Goal: Task Accomplishment & Management: Use online tool/utility

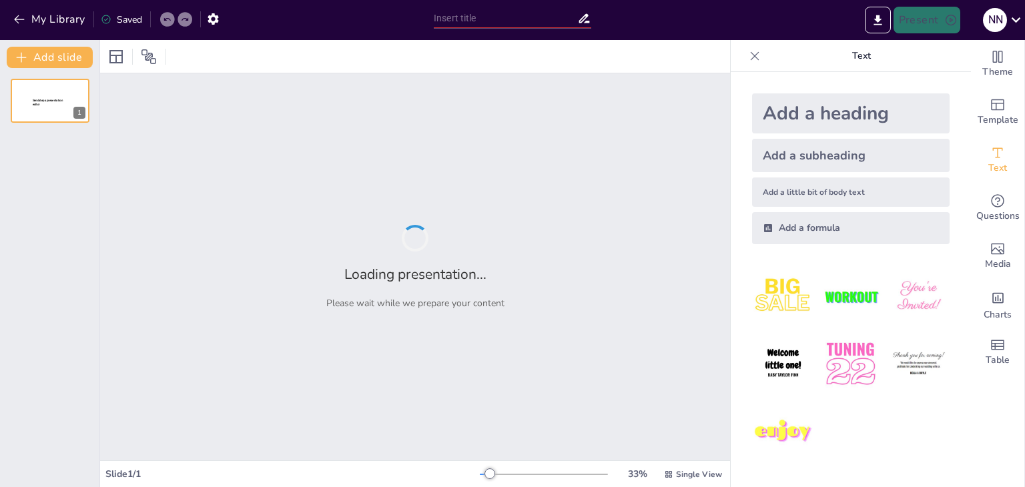
type input "تعريف الحضارة اليونانية وأهميتها التاريخية"
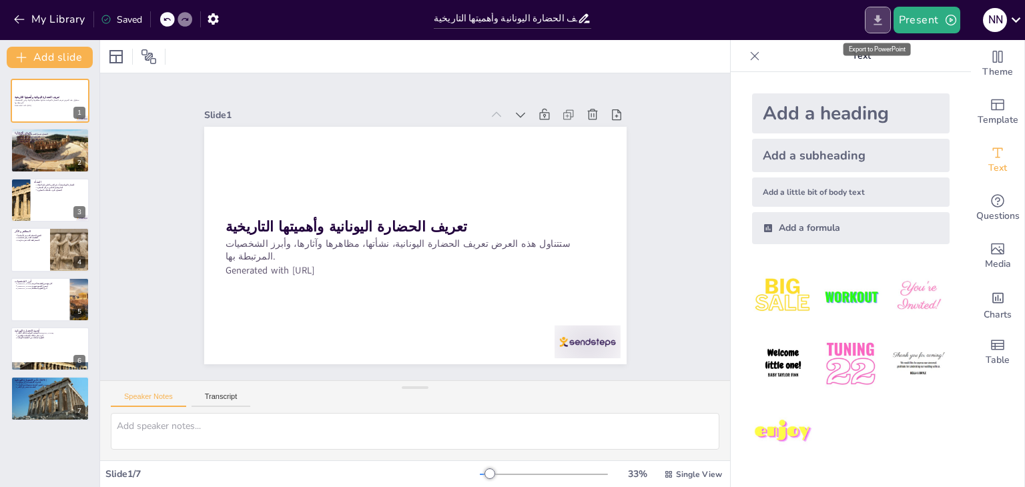
click at [873, 14] on icon "Export to PowerPoint" at bounding box center [878, 20] width 14 height 14
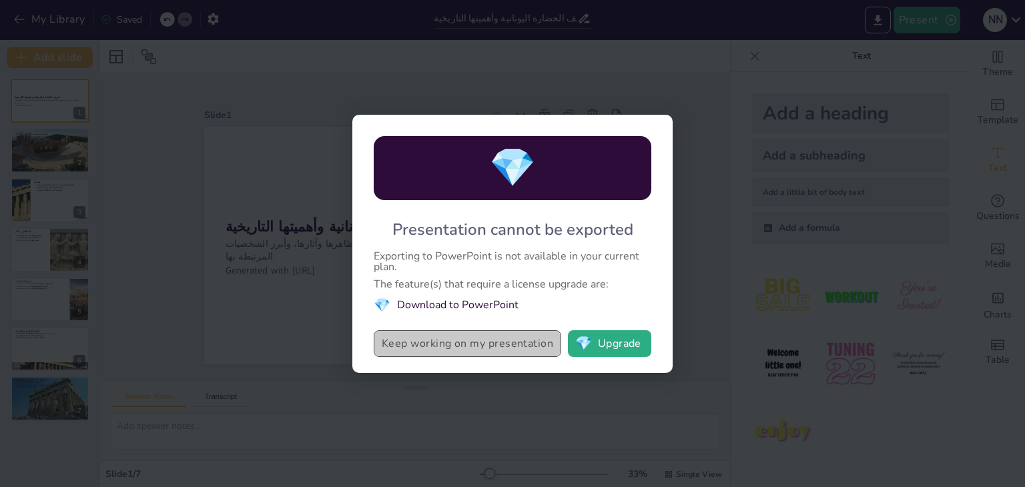
click at [536, 345] on button "Keep working on my presentation" at bounding box center [467, 343] width 187 height 27
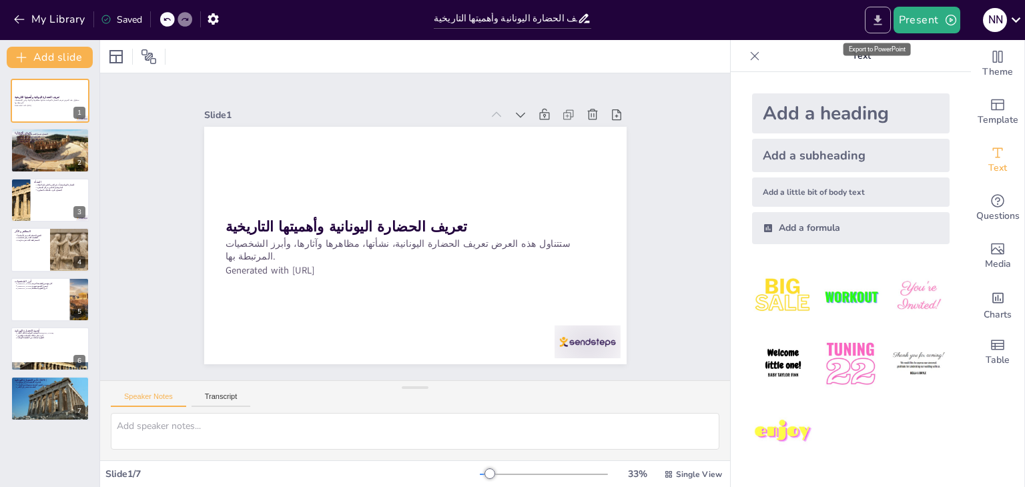
click at [883, 7] on button "Export to PowerPoint" at bounding box center [878, 20] width 26 height 27
click at [883, 7] on div "My Library Saved تعريف الحضارة اليونانية وأهميتها التاريخية Present n n Documen…" at bounding box center [512, 243] width 1025 height 487
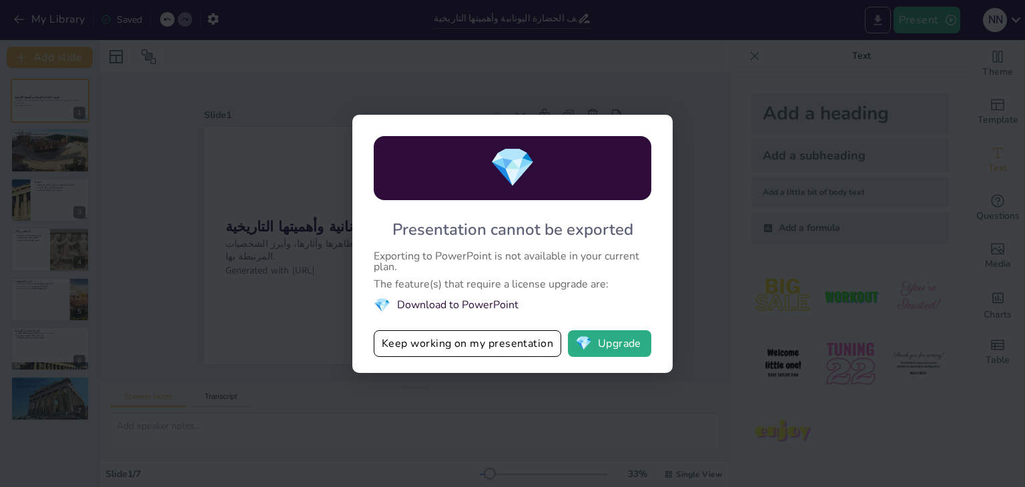
click at [883, 7] on div "💎 Presentation cannot be exported Exporting to PowerPoint is not available in y…" at bounding box center [512, 243] width 1025 height 487
click at [622, 353] on button "💎 Upgrade" at bounding box center [609, 343] width 83 height 27
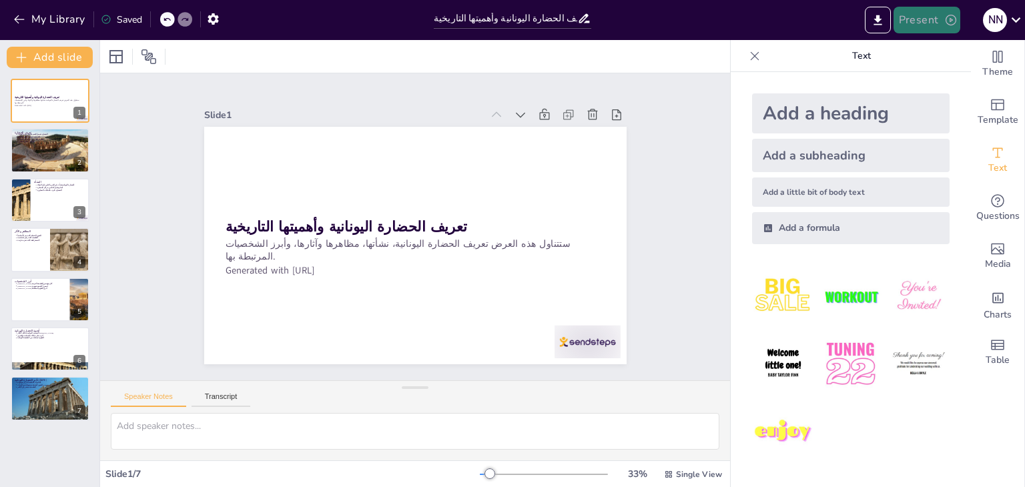
click at [944, 14] on icon "button" at bounding box center [950, 19] width 13 height 13
click at [943, 14] on div at bounding box center [512, 243] width 1025 height 487
click at [1022, 25] on icon at bounding box center [1016, 20] width 18 height 18
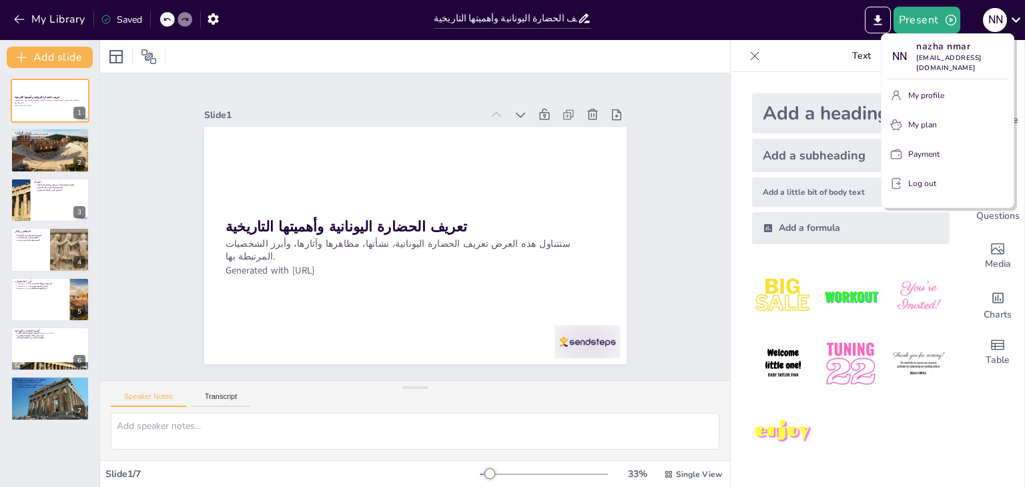
click at [1022, 25] on div at bounding box center [512, 243] width 1025 height 487
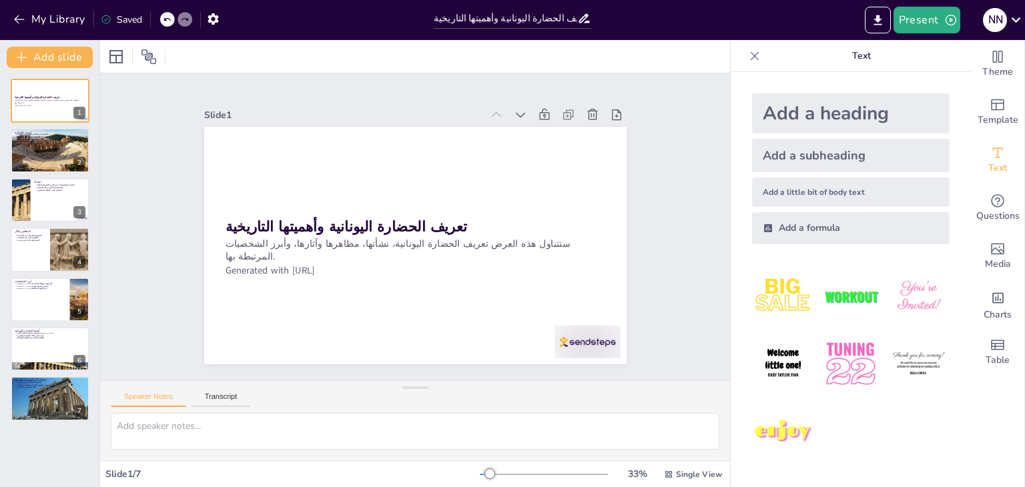
click at [350, 102] on div "Slide 1" at bounding box center [317, 282] width 227 height 375
click at [115, 50] on icon at bounding box center [115, 56] width 13 height 13
click at [232, 393] on button "Transcript" at bounding box center [220, 399] width 59 height 15
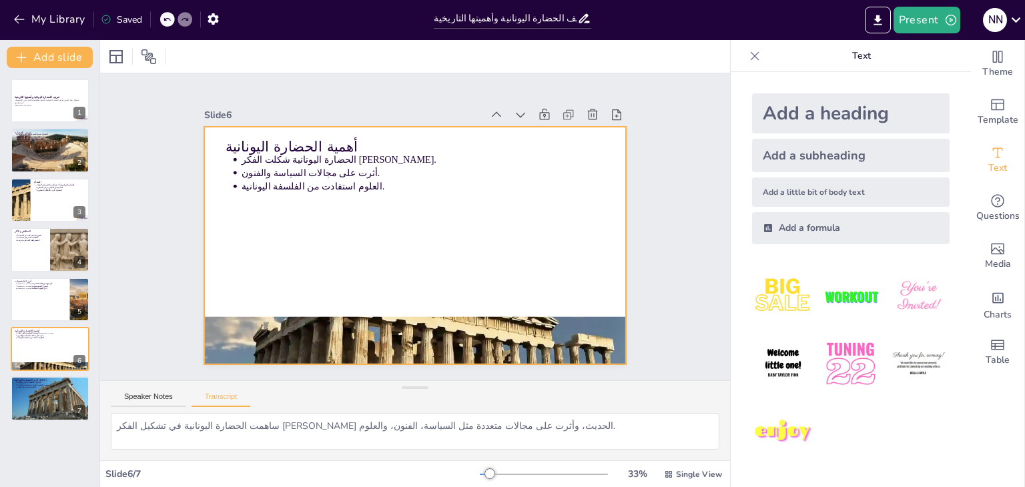
type textarea "لا تزال تأثيرات الحضارة اليونانية واضحة في الثقافة المعاصرة، من خلال الفنون، ال…"
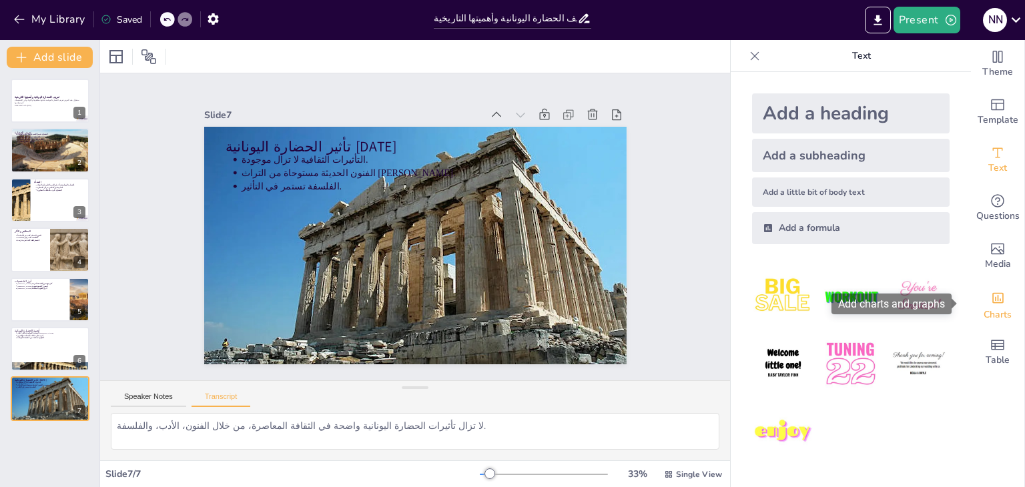
click at [1001, 319] on span "Charts" at bounding box center [997, 315] width 28 height 15
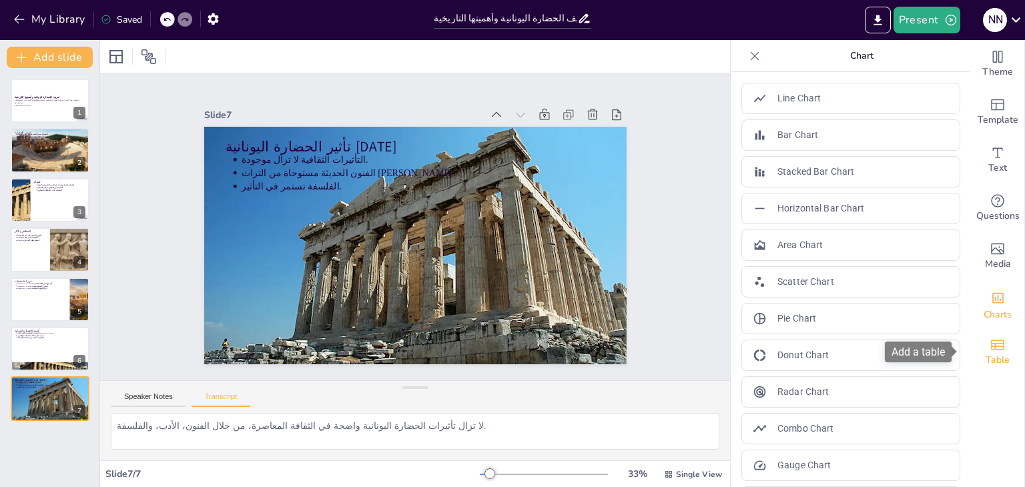
click at [998, 344] on div "Table" at bounding box center [997, 352] width 53 height 48
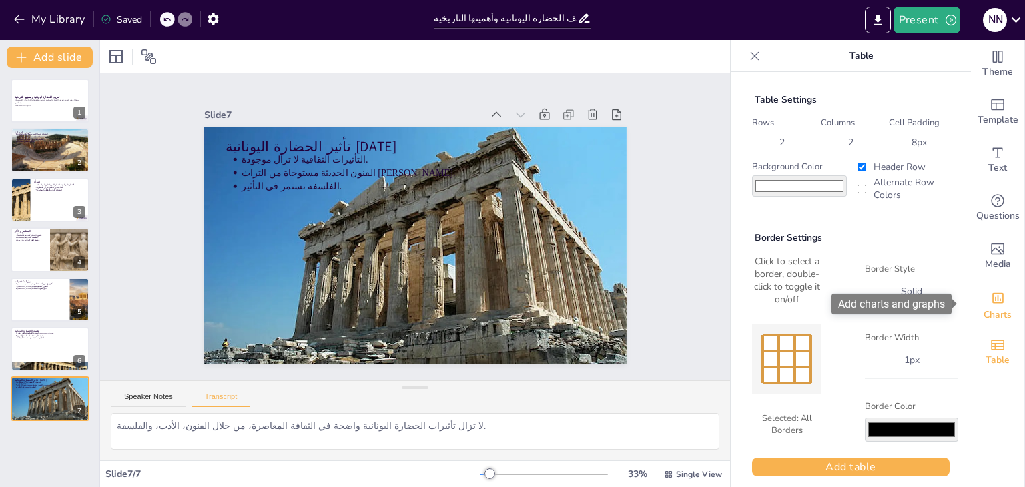
click at [1001, 286] on div "Charts" at bounding box center [997, 304] width 53 height 48
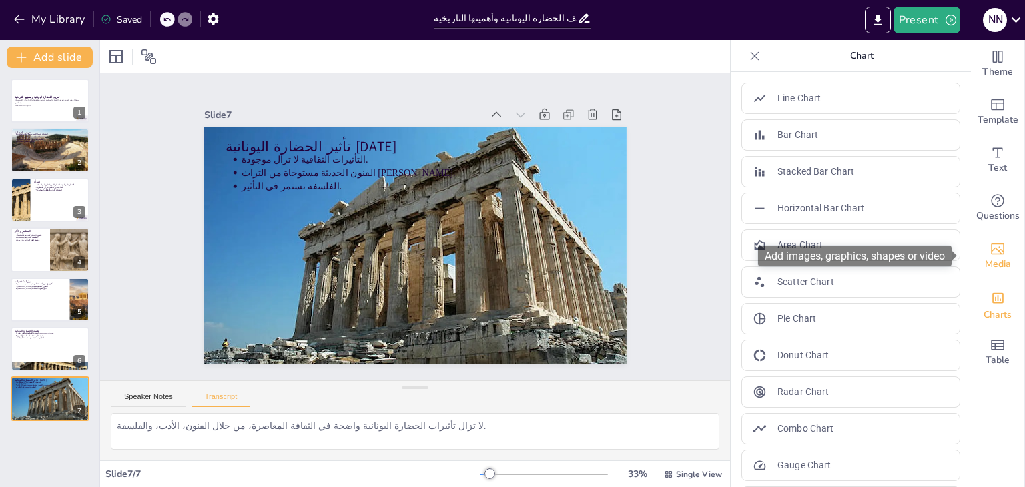
click at [1001, 252] on div "Media" at bounding box center [997, 256] width 53 height 48
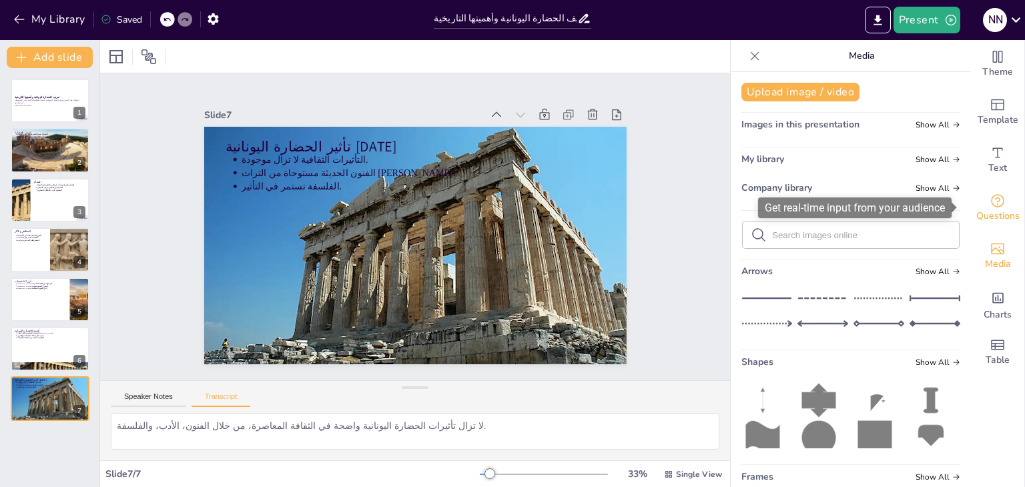
click at [1006, 221] on span "Questions" at bounding box center [997, 216] width 43 height 15
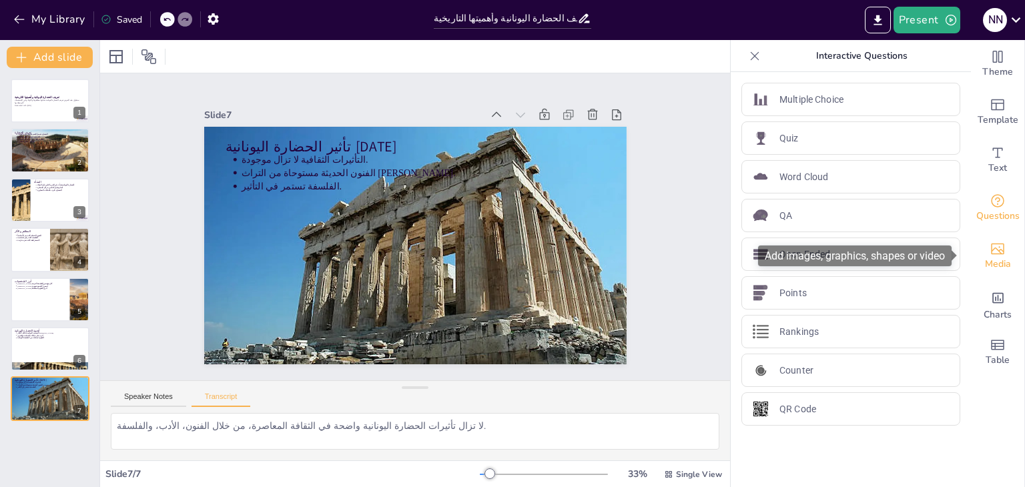
click at [1001, 257] on div "Media" at bounding box center [997, 256] width 53 height 48
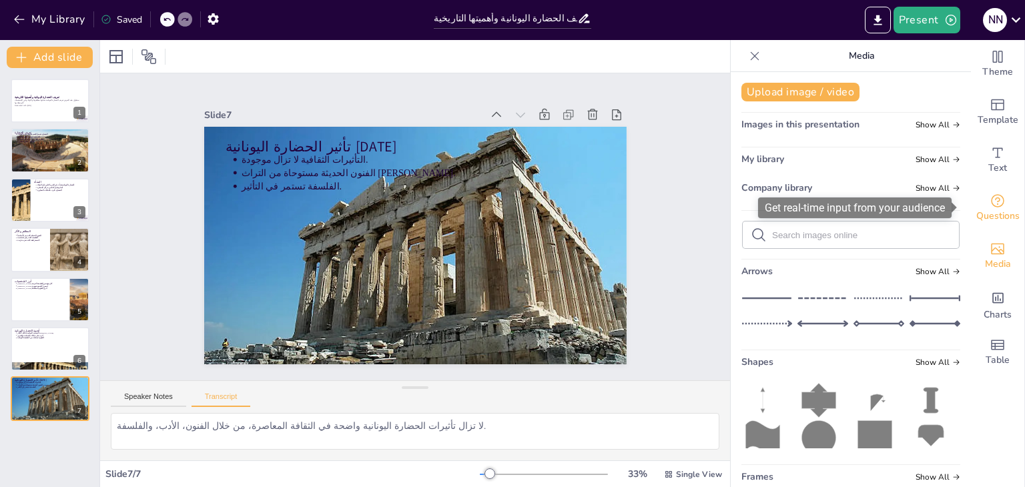
click at [1003, 195] on div "Questions" at bounding box center [997, 208] width 53 height 48
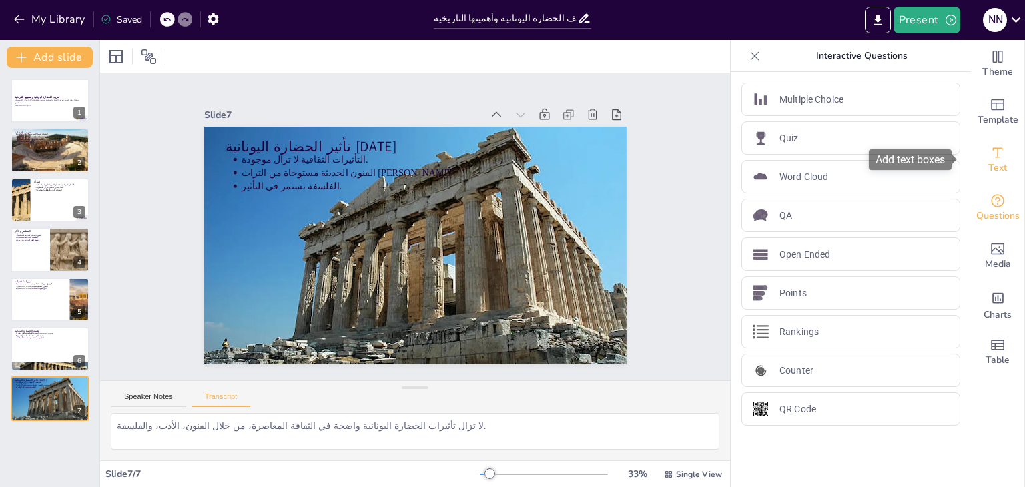
click at [991, 164] on span "Text" at bounding box center [997, 168] width 19 height 15
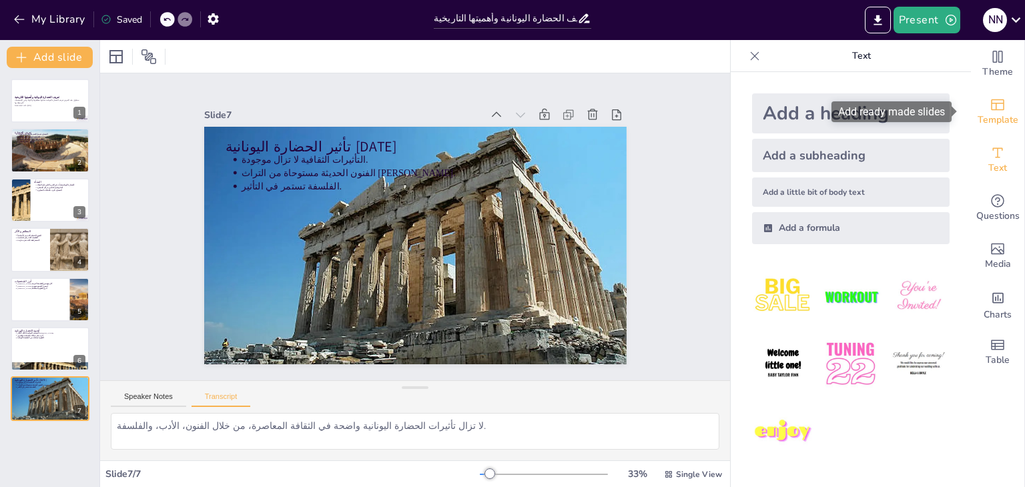
click at [985, 127] on span "Template" at bounding box center [997, 120] width 41 height 15
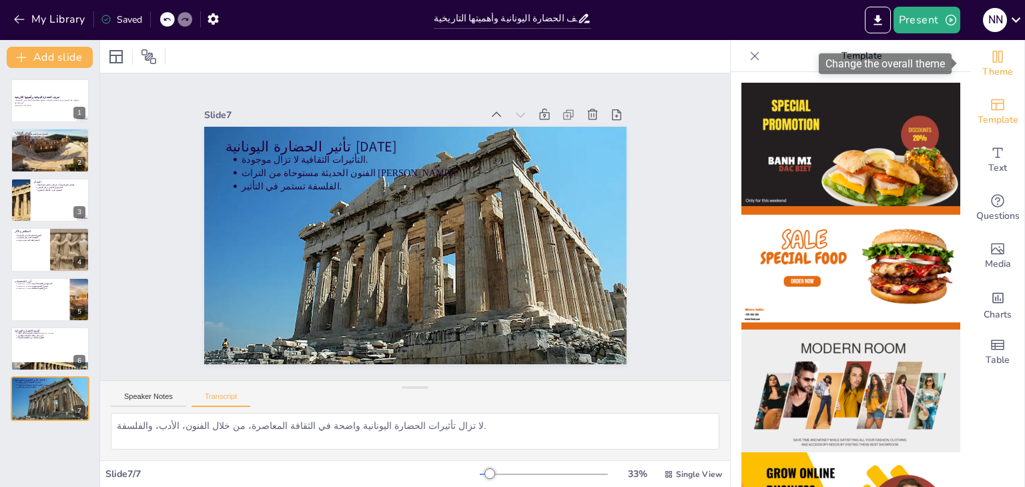
click at [993, 69] on span "Theme" at bounding box center [997, 72] width 31 height 15
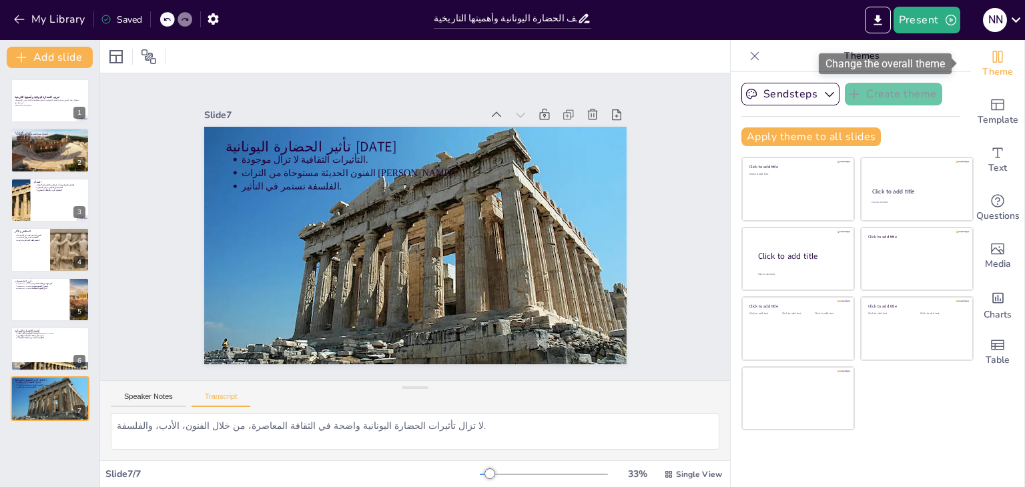
click at [1000, 65] on span "Theme" at bounding box center [997, 72] width 31 height 15
click at [209, 15] on icon "button" at bounding box center [212, 18] width 11 height 11
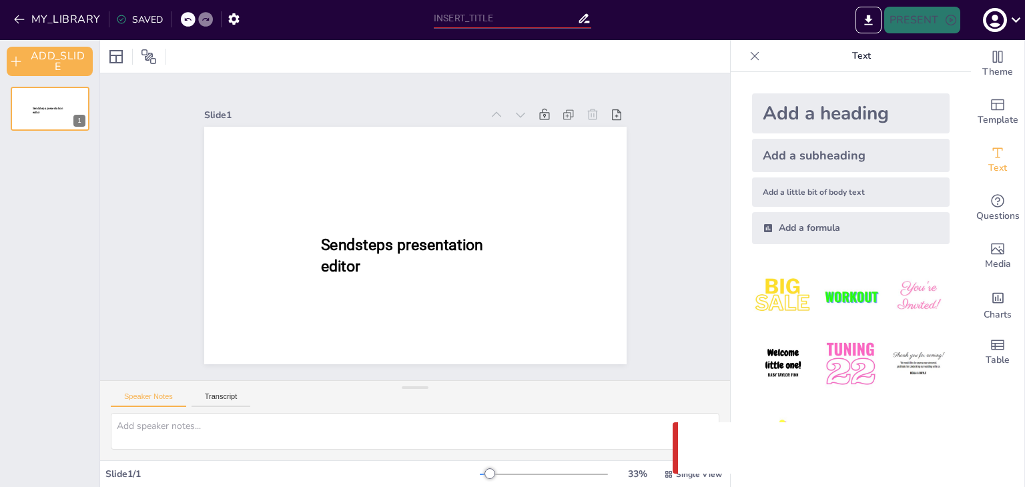
type input "تعريف الحضارة اليونانية وأهميتها التاريخية"
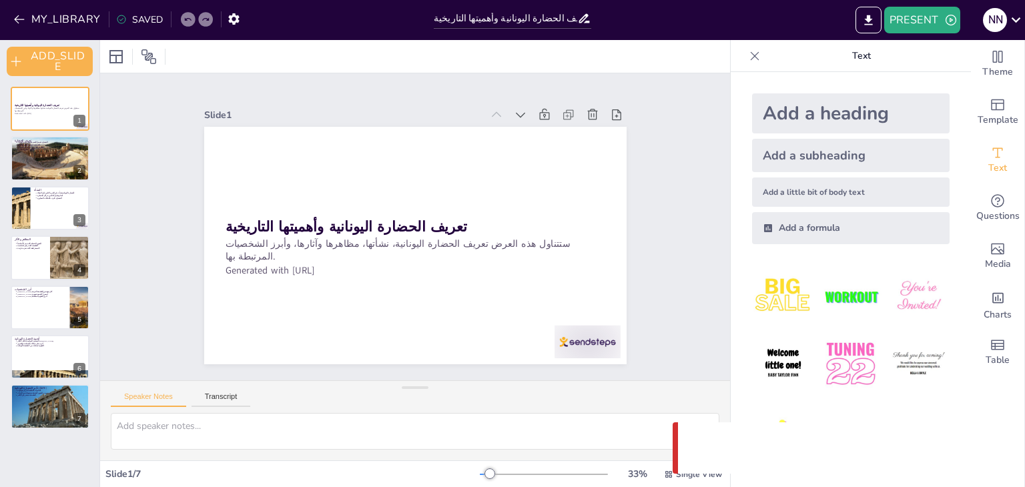
click at [133, 17] on div "SAVED" at bounding box center [139, 19] width 47 height 13
click at [136, 21] on div "SAVED" at bounding box center [139, 19] width 47 height 13
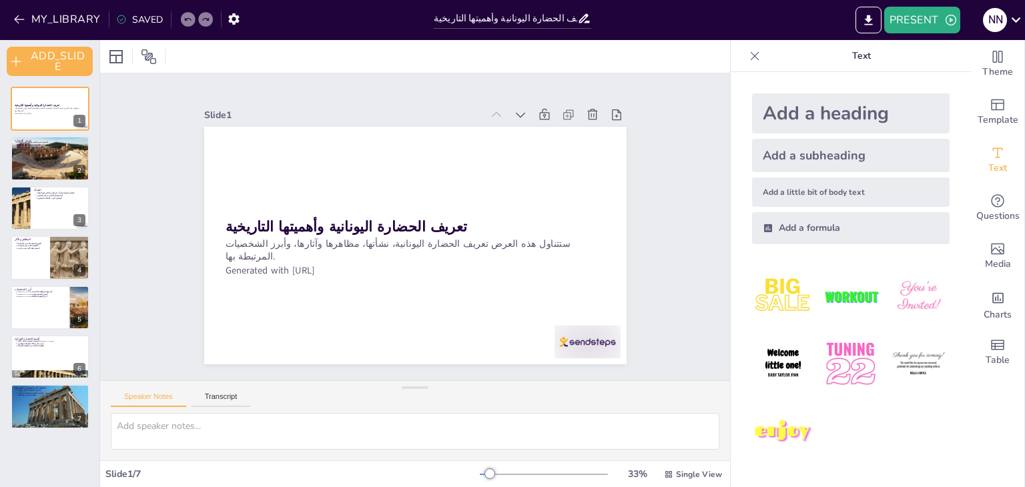
click at [136, 21] on div "SAVED" at bounding box center [139, 19] width 47 height 13
drag, startPoint x: 136, startPoint y: 21, endPoint x: 91, endPoint y: 15, distance: 45.1
click at [91, 15] on div "MY_LIBRARY SAVED" at bounding box center [123, 19] width 246 height 24
click at [120, 19] on icon at bounding box center [121, 19] width 11 height 11
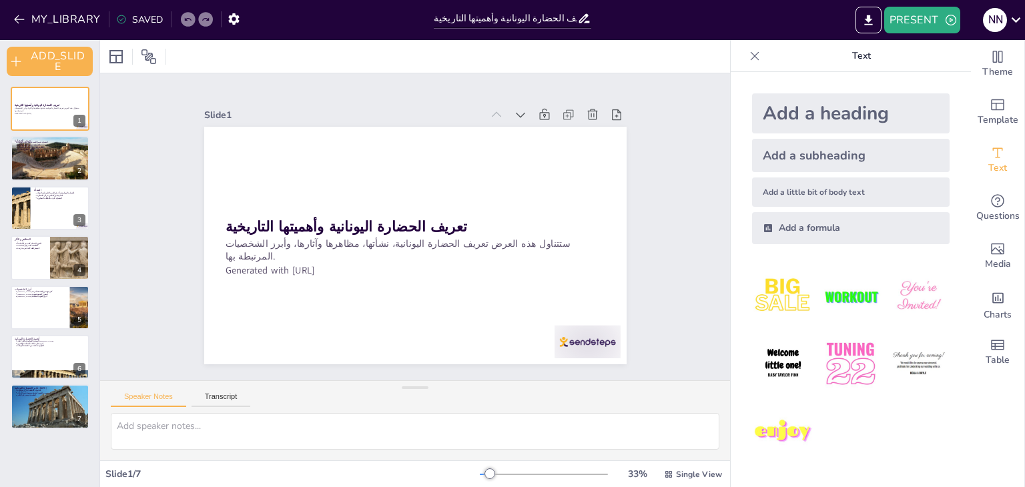
click at [120, 19] on icon at bounding box center [121, 19] width 11 height 11
drag, startPoint x: 120, startPoint y: 19, endPoint x: 155, endPoint y: 25, distance: 35.1
click at [155, 25] on div "SAVED" at bounding box center [139, 19] width 47 height 13
drag, startPoint x: 155, startPoint y: 25, endPoint x: 132, endPoint y: 15, distance: 24.8
click at [132, 15] on div "SAVED" at bounding box center [139, 19] width 47 height 13
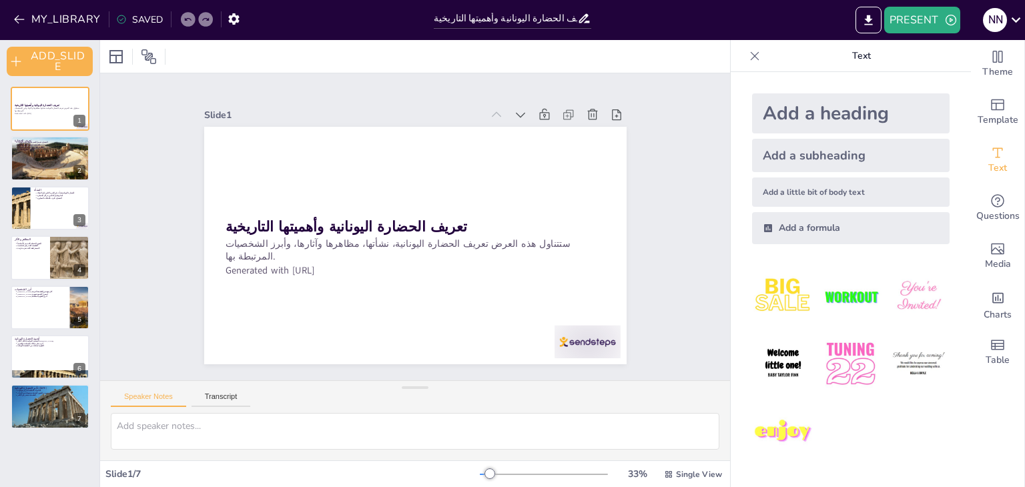
click at [132, 15] on div "SAVED" at bounding box center [139, 19] width 47 height 13
drag, startPoint x: 132, startPoint y: 15, endPoint x: 291, endPoint y: 317, distance: 341.4
click at [291, 317] on div "MY_LIBRARY SAVED تعريف الحضارة اليونانية وأهميتها التاريخية PRESENT n n Documen…" at bounding box center [512, 243] width 1025 height 487
click at [932, 13] on button "PRESENT" at bounding box center [922, 20] width 76 height 27
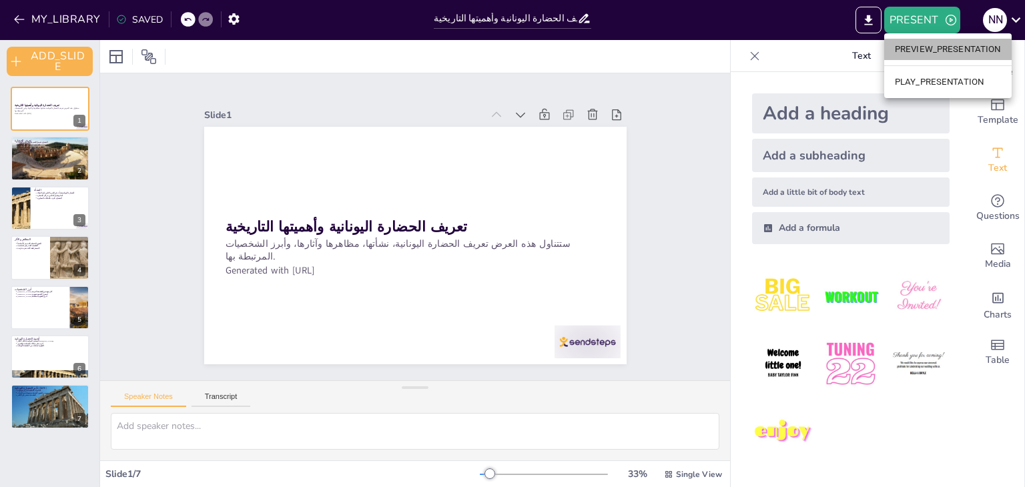
click at [963, 59] on li "PREVIEW_PRESENTATION" at bounding box center [947, 49] width 127 height 21
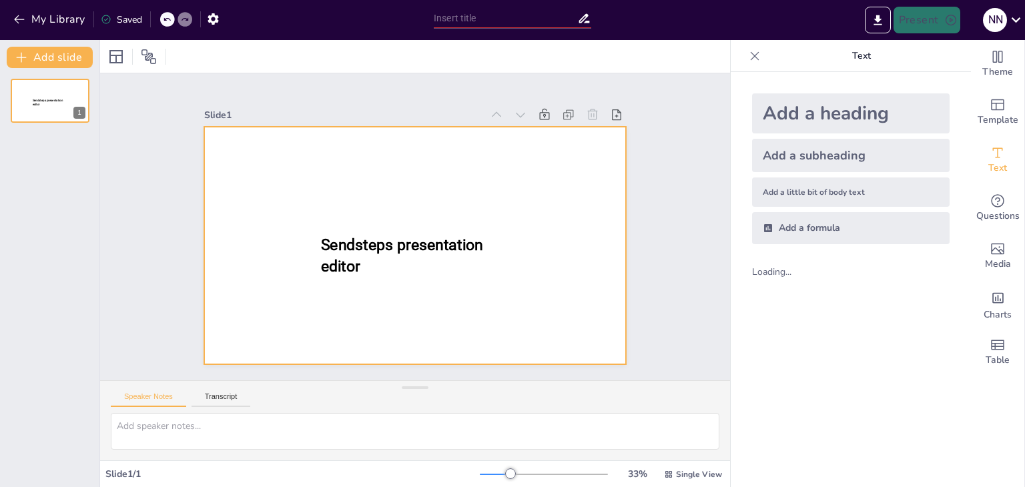
type input "تعريف الحضارة اليونانية وأهميتها التاريخية"
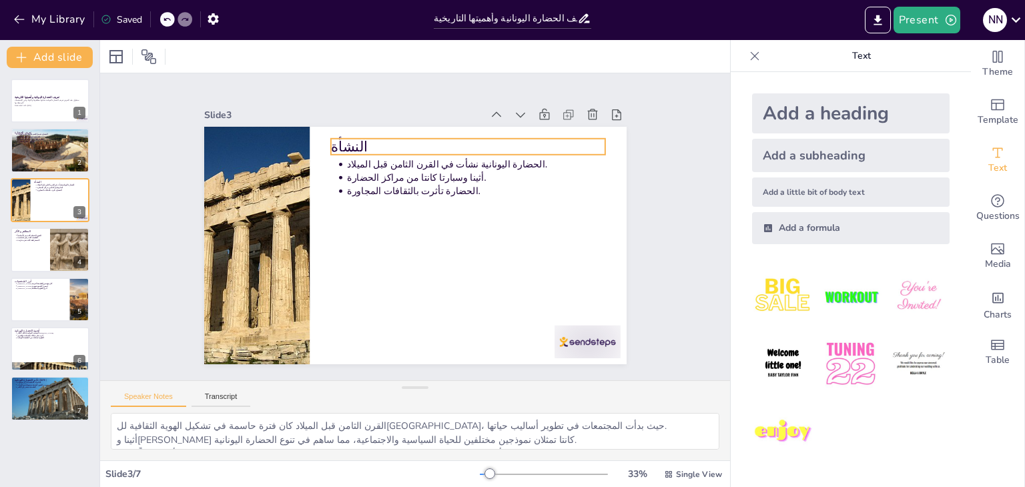
type textarea "القيم الثقافية هي الأساس الذي تقوم عليه الحضارة، حيث تعكس المعتقدات والتقاليد ا…"
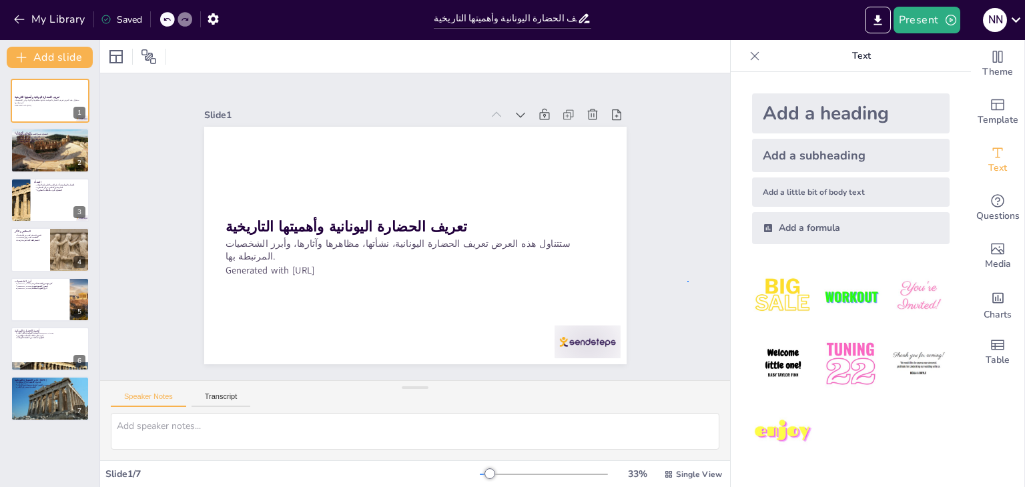
drag, startPoint x: 981, startPoint y: 0, endPoint x: 688, endPoint y: 281, distance: 405.8
click at [875, 23] on icon "Export to PowerPoint" at bounding box center [878, 20] width 14 height 14
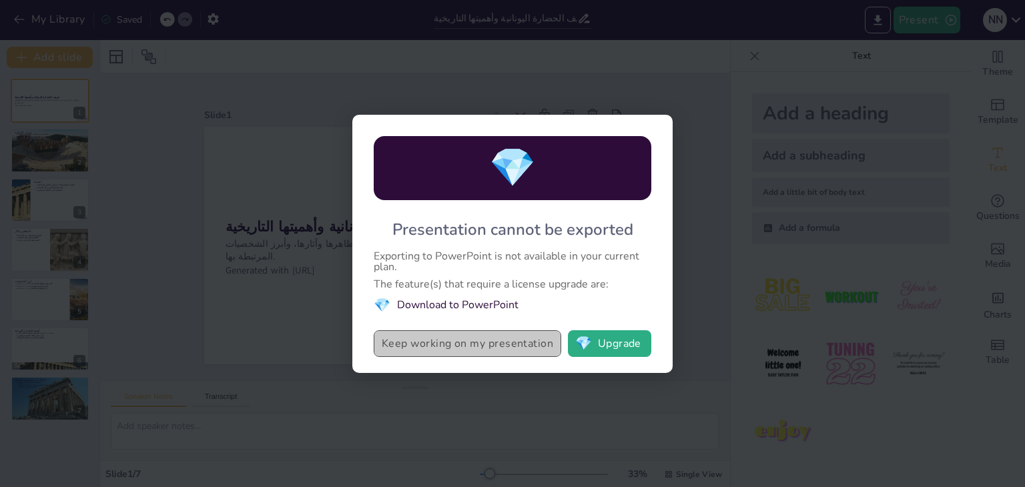
click at [496, 334] on button "Keep working on my presentation" at bounding box center [467, 343] width 187 height 27
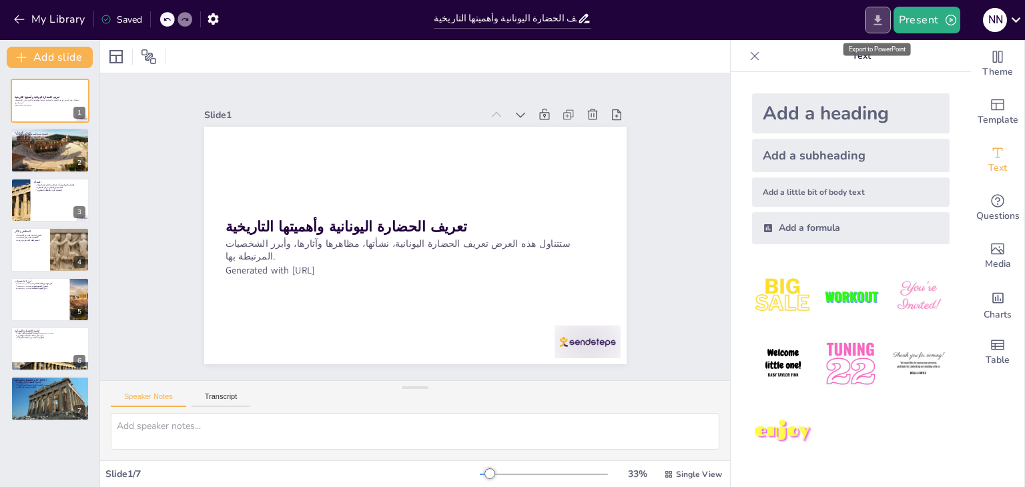
click at [883, 20] on icon "Export to PowerPoint" at bounding box center [878, 20] width 14 height 14
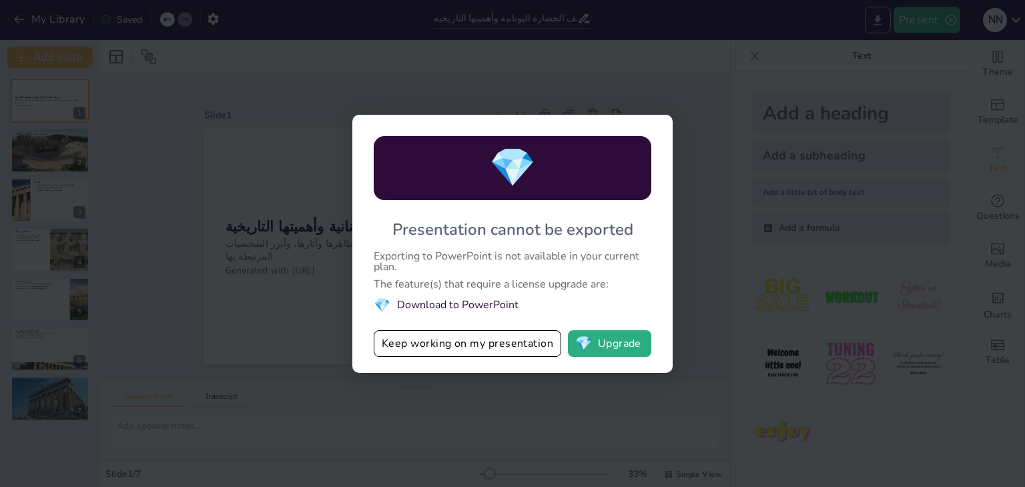
click at [883, 20] on div "💎 Presentation cannot be exported Exporting to PowerPoint is not available in y…" at bounding box center [512, 243] width 1025 height 487
click at [432, 347] on button "Keep working on my presentation" at bounding box center [467, 343] width 187 height 27
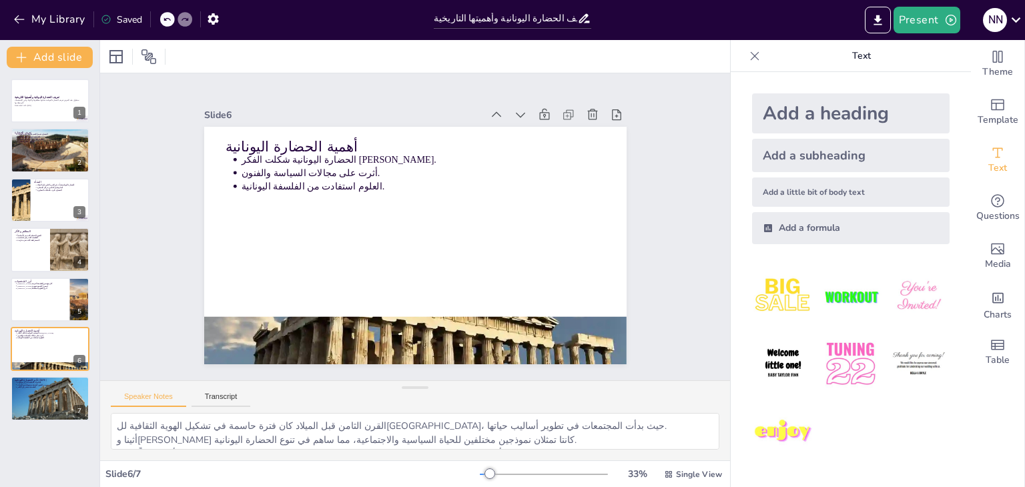
type textarea "القيم الثقافية هي الأساس الذي تقوم عليه الحضارة، حيث تعكس المعتقدات والتقاليد ا…"
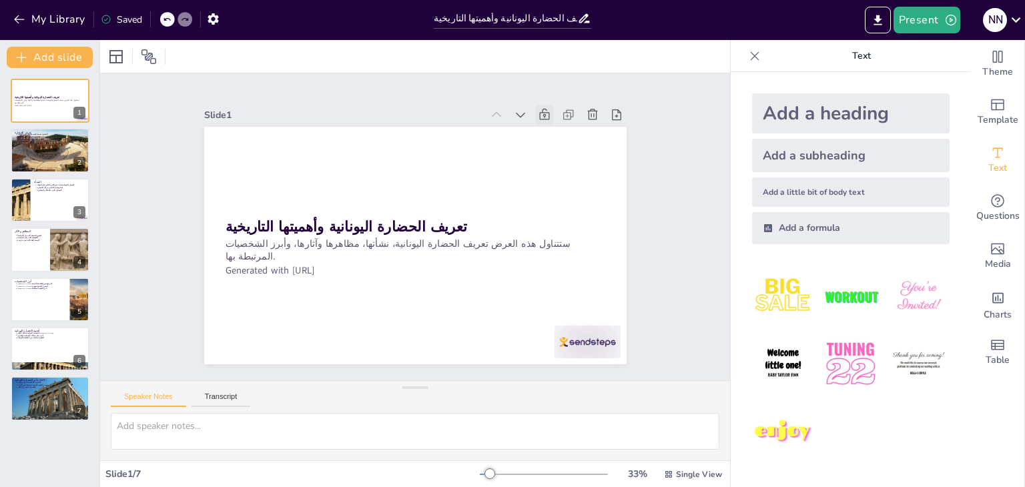
click at [542, 105] on div at bounding box center [544, 114] width 19 height 19
click at [538, 109] on icon at bounding box center [544, 114] width 13 height 13
click at [1024, 15] on icon at bounding box center [1016, 20] width 18 height 18
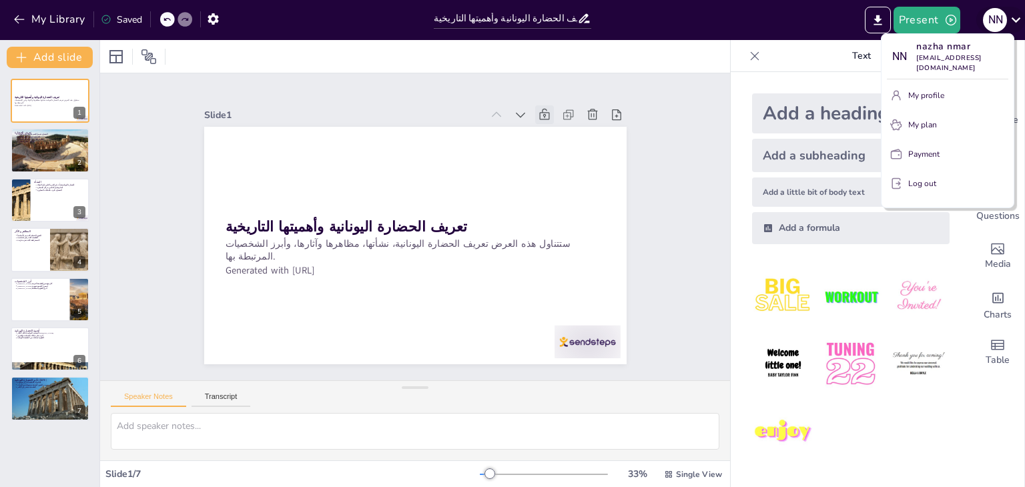
click at [1024, 15] on div at bounding box center [512, 243] width 1025 height 487
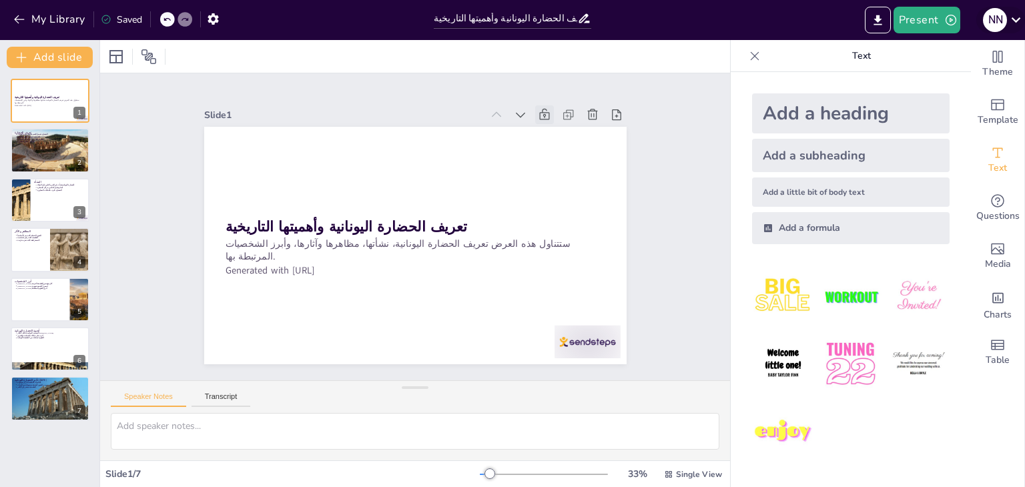
click at [1024, 15] on icon at bounding box center [1016, 20] width 18 height 18
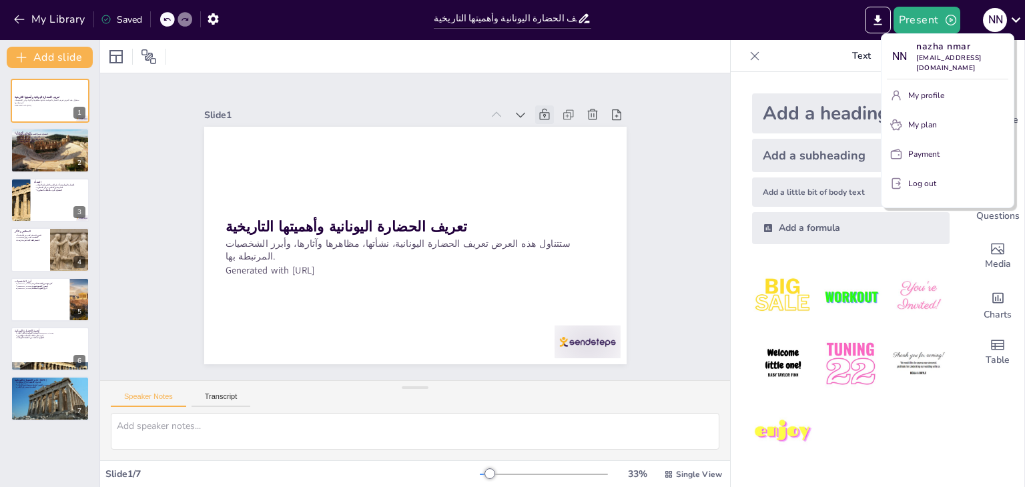
click at [959, 417] on div at bounding box center [512, 243] width 1025 height 487
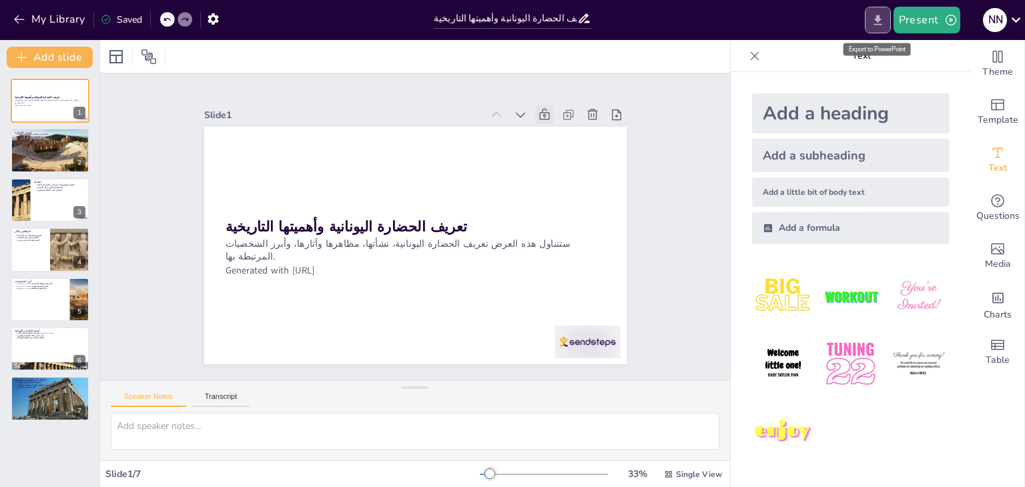
click at [873, 27] on icon "Export to PowerPoint" at bounding box center [878, 20] width 14 height 14
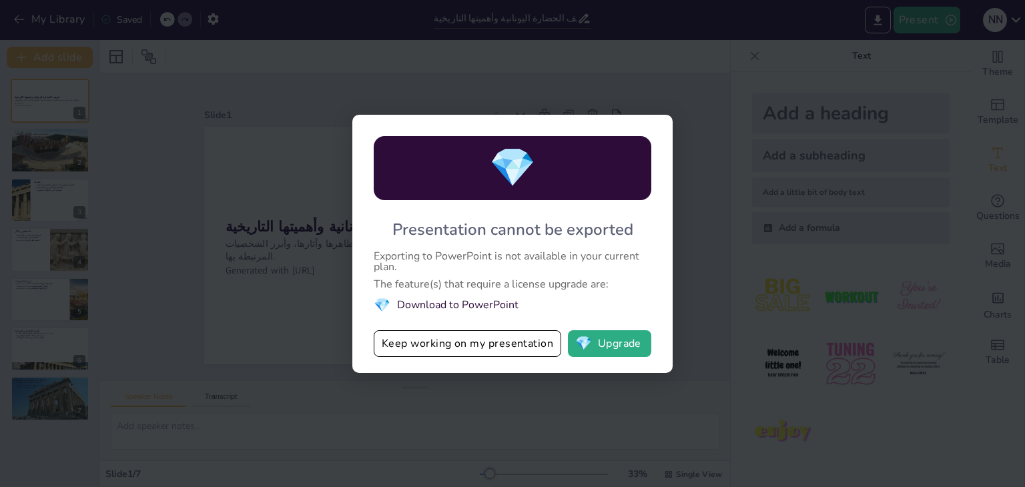
click at [459, 304] on li "💎 Download to PowerPoint" at bounding box center [513, 305] width 278 height 18
click at [469, 344] on button "Keep working on my presentation" at bounding box center [467, 343] width 187 height 27
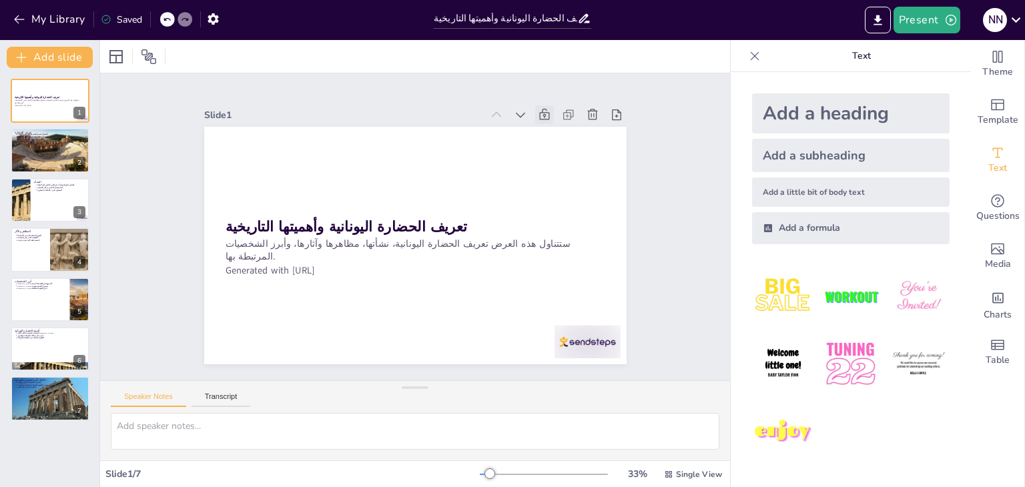
click at [852, 58] on p "Text" at bounding box center [861, 56] width 192 height 32
click at [751, 58] on icon at bounding box center [755, 55] width 9 height 9
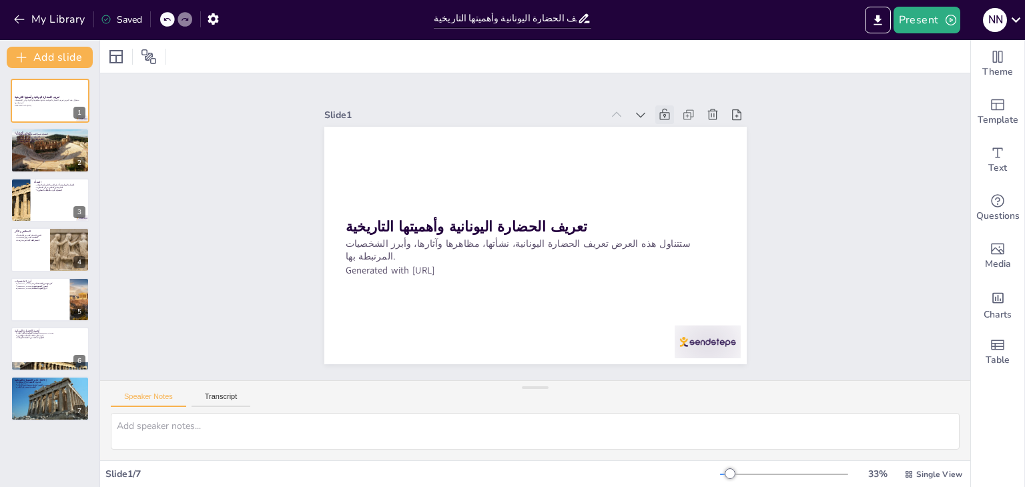
click at [747, 58] on div at bounding box center [535, 56] width 870 height 33
click at [167, 59] on icon at bounding box center [165, 56] width 13 height 13
drag, startPoint x: 189, startPoint y: 60, endPoint x: 165, endPoint y: 23, distance: 44.1
click at [165, 23] on div "My Library Saved تعريف الحضارة اليونانية وأهميتها التاريخية Present n n Documen…" at bounding box center [512, 243] width 1025 height 487
click at [165, 23] on icon at bounding box center [167, 19] width 8 height 8
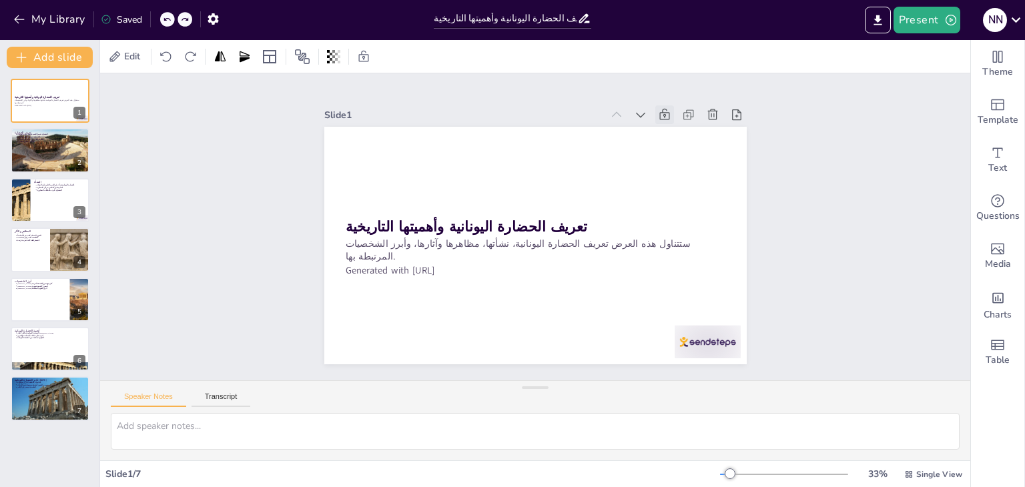
click at [181, 21] on icon at bounding box center [185, 19] width 8 height 8
click at [160, 17] on div "My Library Saved" at bounding box center [112, 19] width 225 height 24
click at [120, 15] on div "Saved" at bounding box center [121, 19] width 41 height 13
drag, startPoint x: 120, startPoint y: 15, endPoint x: 103, endPoint y: 26, distance: 20.7
click at [103, 26] on div "Saved" at bounding box center [118, 19] width 48 height 24
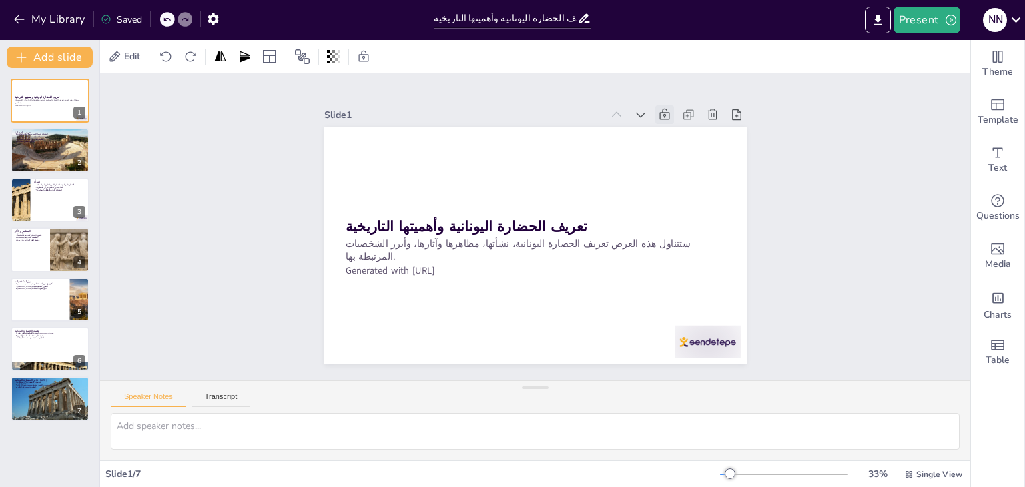
click at [103, 26] on div "Saved" at bounding box center [118, 19] width 48 height 24
click at [120, 13] on div "Saved" at bounding box center [121, 19] width 41 height 13
click at [730, 112] on icon at bounding box center [736, 114] width 13 height 13
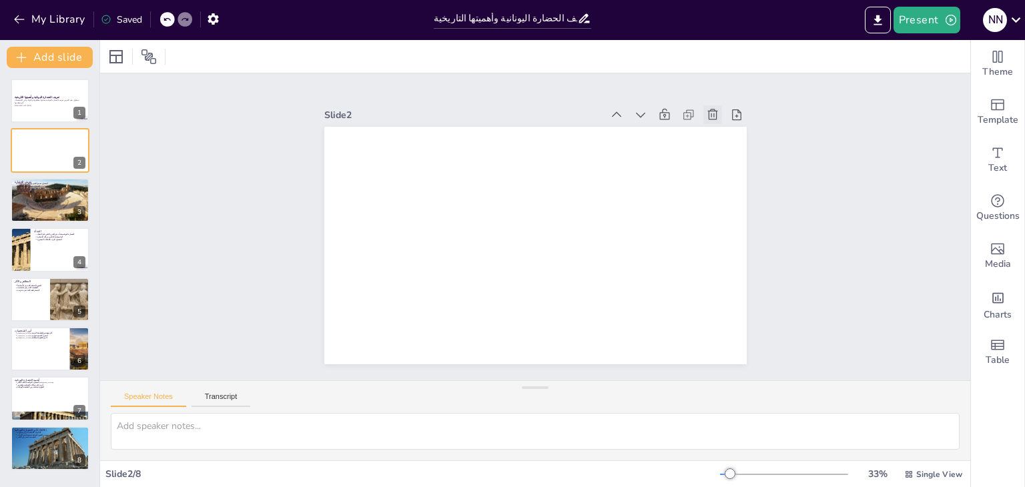
click at [706, 108] on icon at bounding box center [712, 114] width 13 height 13
type textarea "القيم الثقافية هي الأساس الذي تقوم عليه الحضارة، حيث تعكس المعتقدات والتقاليد ا…"
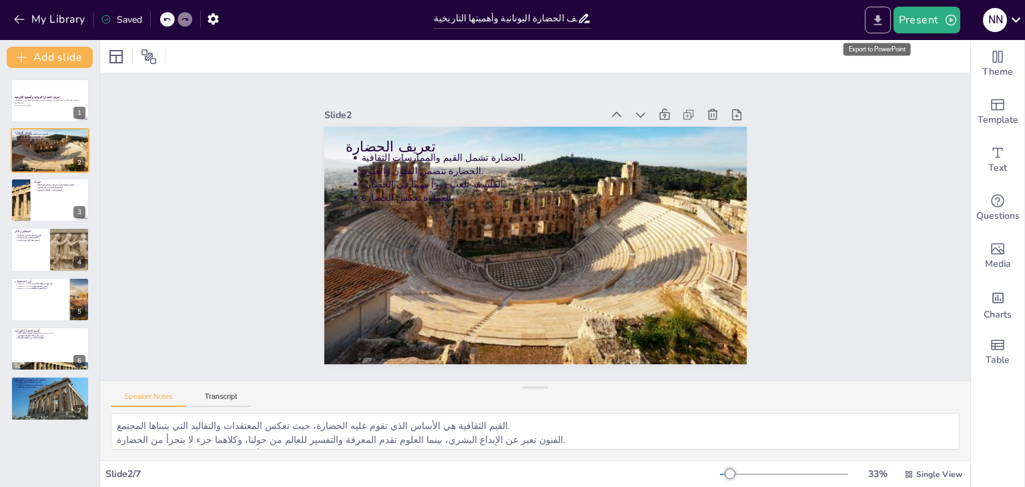
click at [883, 17] on icon "Export to PowerPoint" at bounding box center [878, 20] width 14 height 14
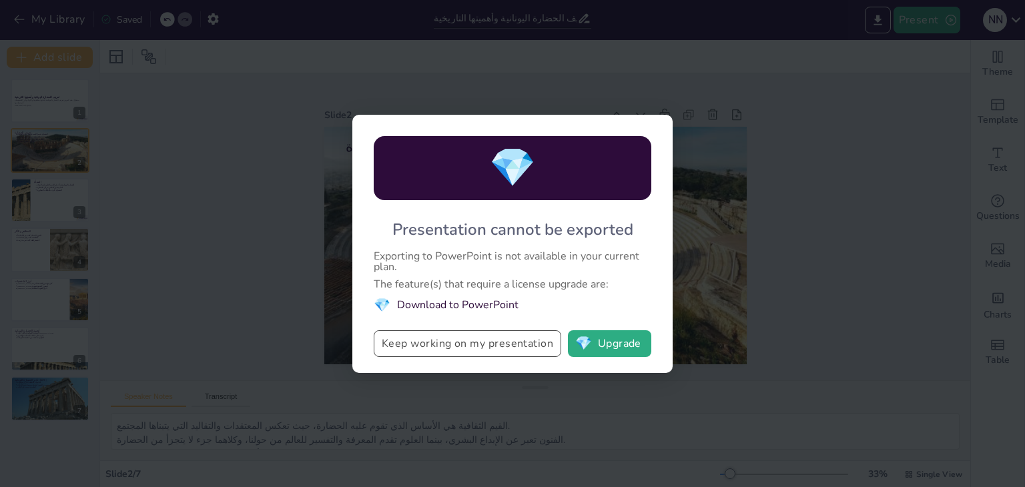
drag, startPoint x: 492, startPoint y: 309, endPoint x: 530, endPoint y: 348, distance: 54.3
click at [530, 348] on div "💎 Presentation cannot be exported Exporting to PowerPoint is not available in y…" at bounding box center [512, 244] width 320 height 258
click at [576, 349] on span "💎" at bounding box center [583, 343] width 17 height 13
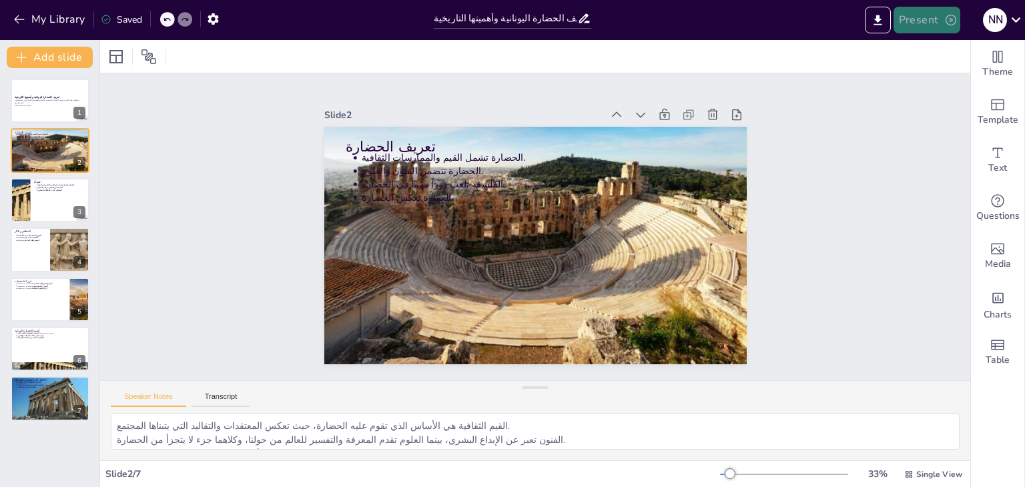
click at [937, 27] on button "Present" at bounding box center [926, 20] width 67 height 27
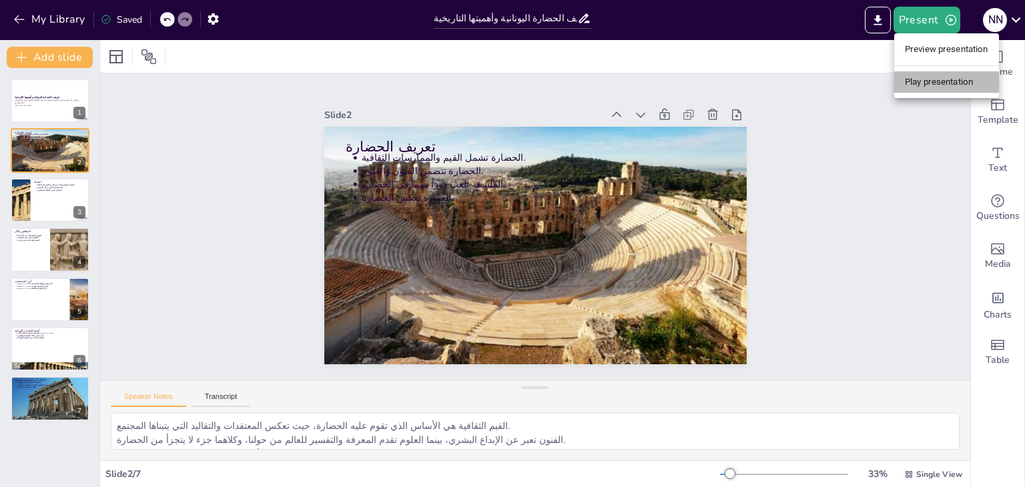
click at [945, 77] on li "Play presentation" at bounding box center [946, 81] width 105 height 21
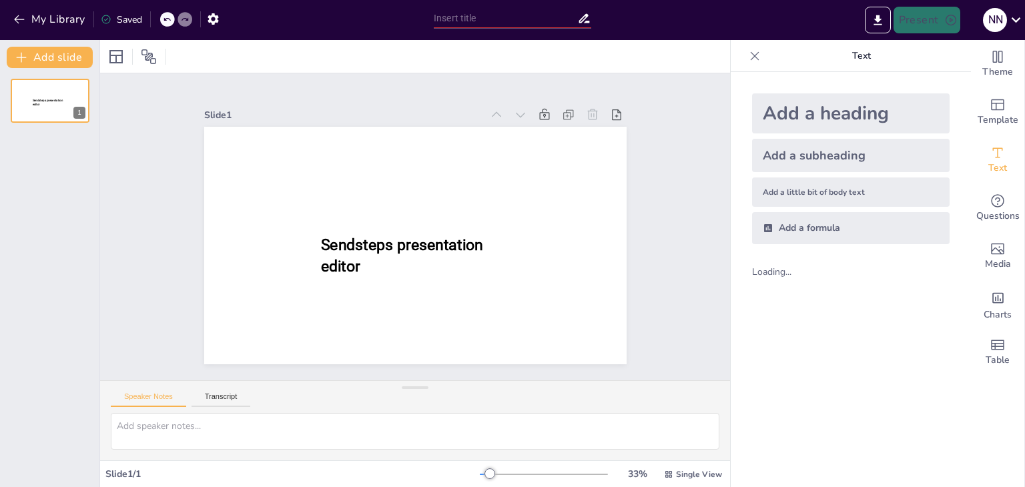
type input "تعريف الحضارة اليونانية وأهميتها التاريخية"
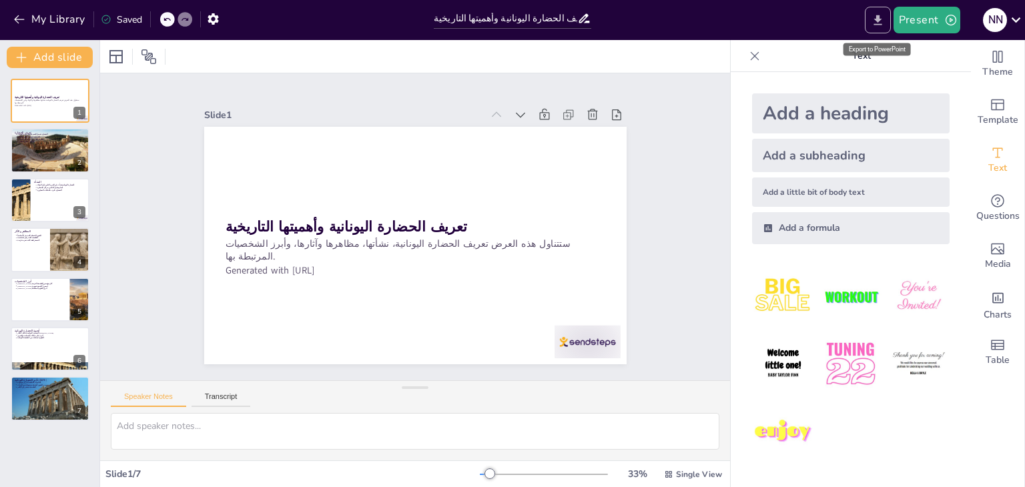
click at [875, 19] on icon "Export to PowerPoint" at bounding box center [878, 20] width 14 height 14
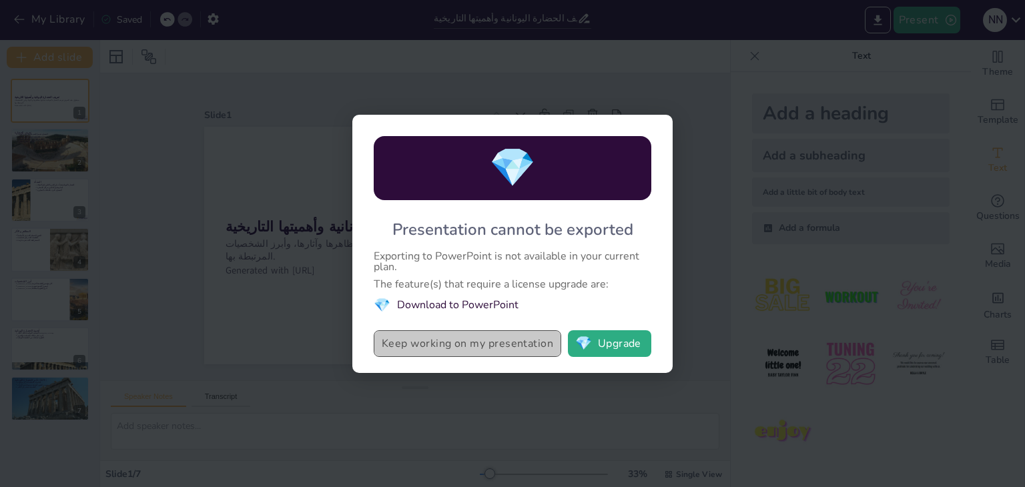
click at [484, 344] on button "Keep working on my presentation" at bounding box center [467, 343] width 187 height 27
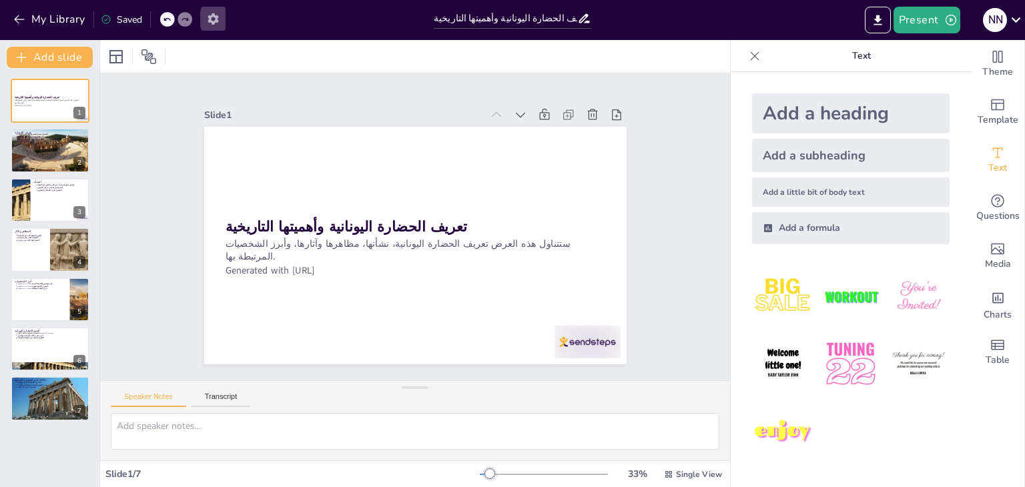
click at [213, 19] on icon "button" at bounding box center [213, 19] width 14 height 14
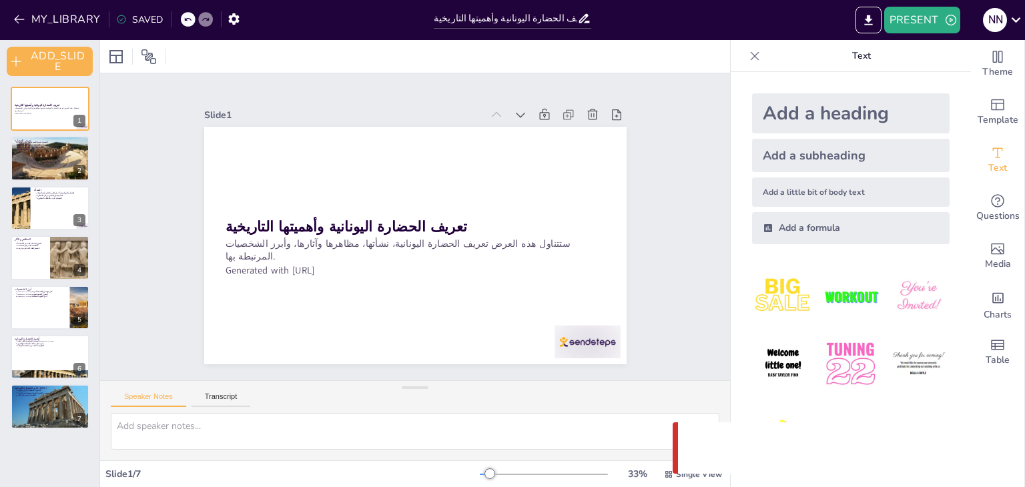
drag, startPoint x: 674, startPoint y: 452, endPoint x: 814, endPoint y: 423, distance: 142.5
click at [814, 423] on div "Something went wrong with the request. (CORS)" at bounding box center [842, 447] width 340 height 51
click at [38, 29] on button "MY_LIBRARY" at bounding box center [58, 19] width 96 height 21
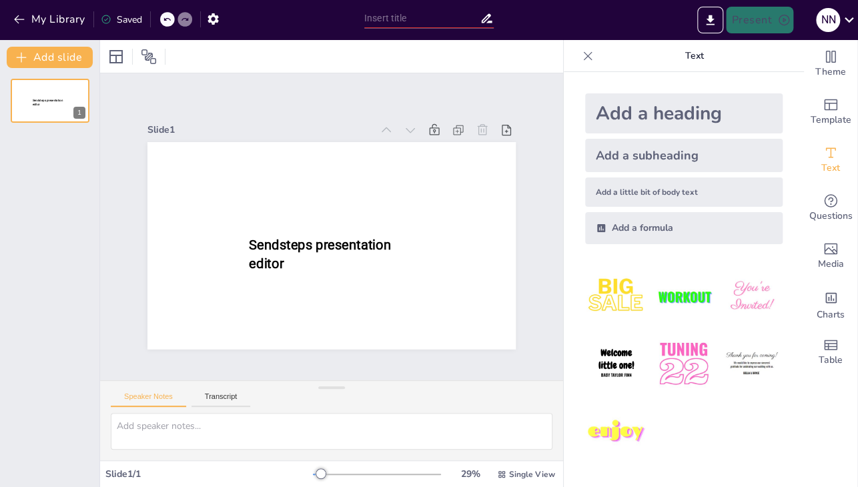
type input "New Sendsteps"
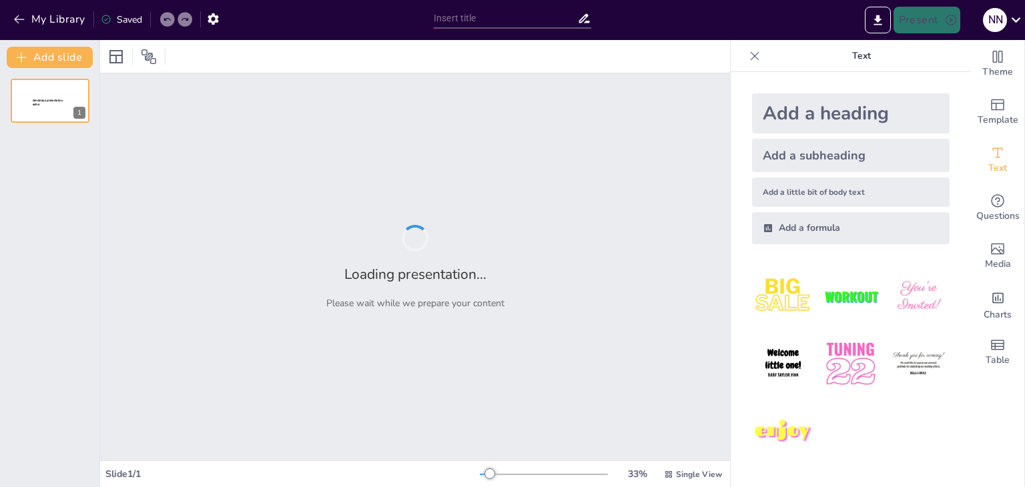
type input "تعريف الحضارة اليونانية وأهميتها التاريخية"
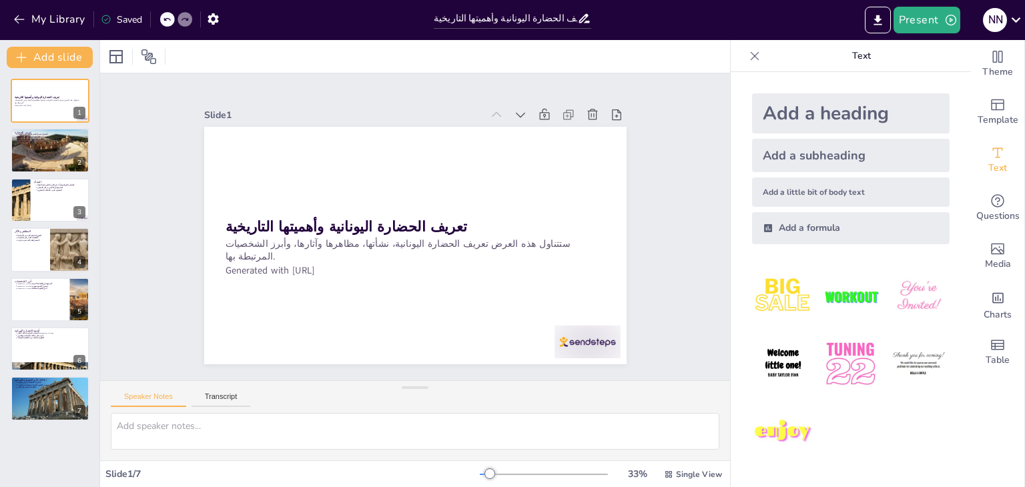
click at [133, 56] on div at bounding box center [135, 56] width 60 height 21
click at [130, 57] on div at bounding box center [135, 56] width 60 height 21
click at [278, 33] on div "My Library Saved" at bounding box center [213, 18] width 427 height 37
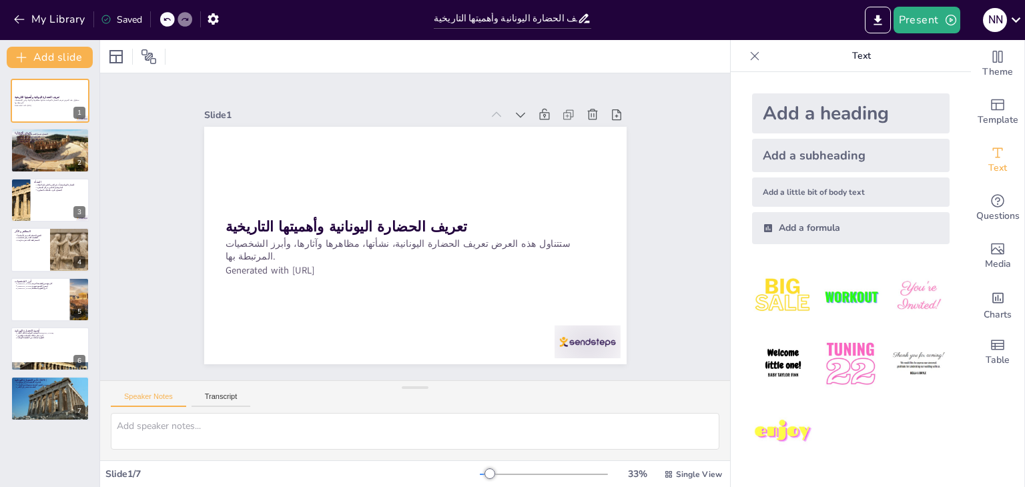
click at [278, 33] on div "My Library Saved" at bounding box center [213, 18] width 427 height 37
drag, startPoint x: 278, startPoint y: 33, endPoint x: 683, endPoint y: 293, distance: 481.9
click at [630, 293] on div "Slide 1 تعريف الحضارة اليونانية وأهميتها التاريخية ستتناول هذه العرض تعريف الحض…" at bounding box center [414, 227] width 431 height 680
click at [678, 471] on span "Single View" at bounding box center [699, 474] width 46 height 11
click at [757, 464] on div at bounding box center [850, 364] width 219 height 219
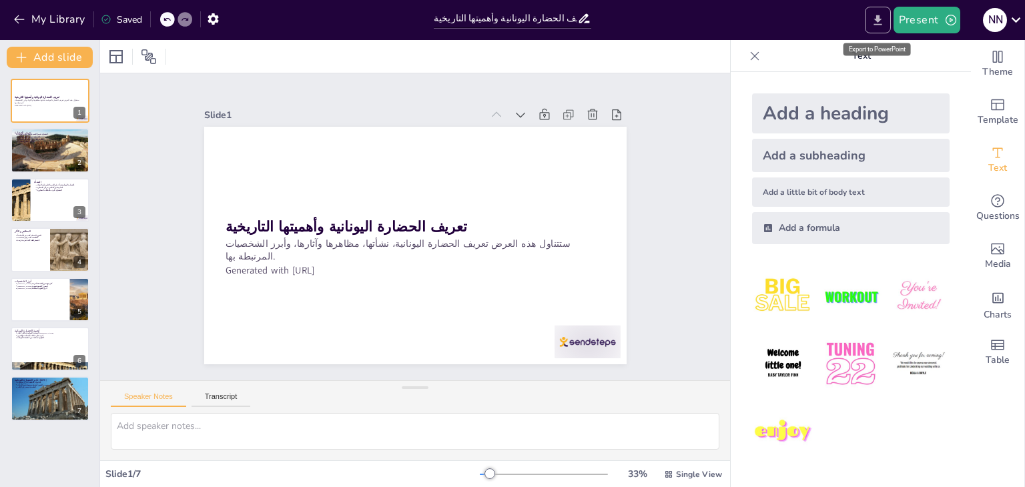
click at [874, 29] on button "Export to PowerPoint" at bounding box center [878, 20] width 26 height 27
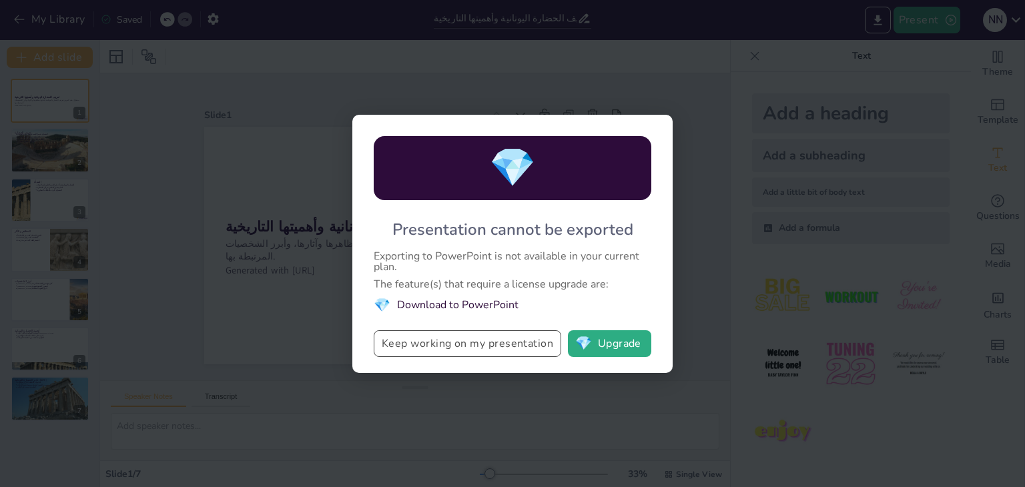
click at [473, 350] on button "Keep working on my presentation" at bounding box center [467, 343] width 187 height 27
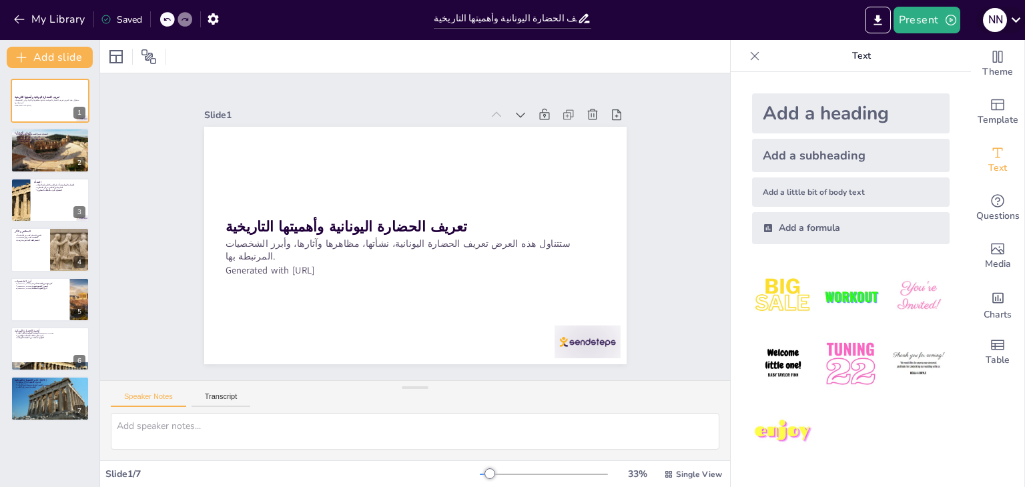
click at [1017, 12] on icon at bounding box center [1016, 20] width 18 height 18
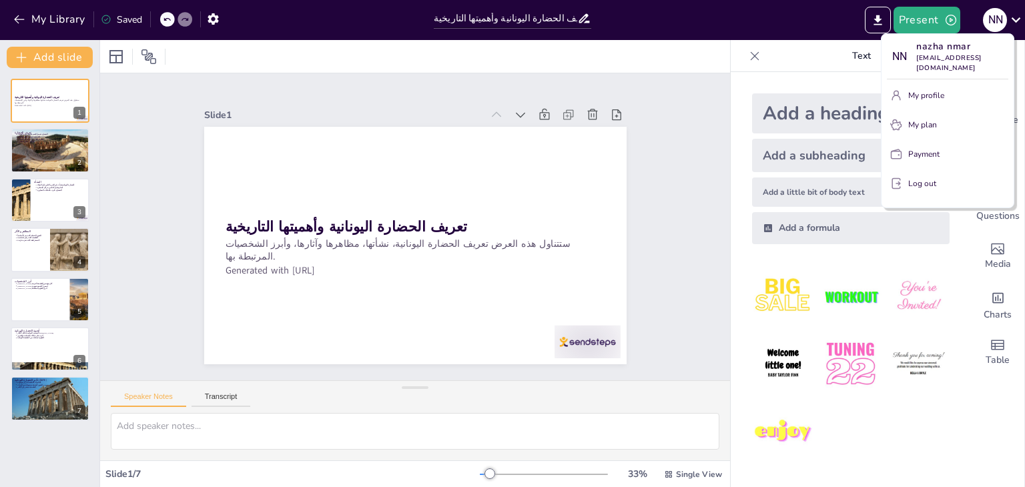
click at [934, 287] on div at bounding box center [512, 243] width 1025 height 487
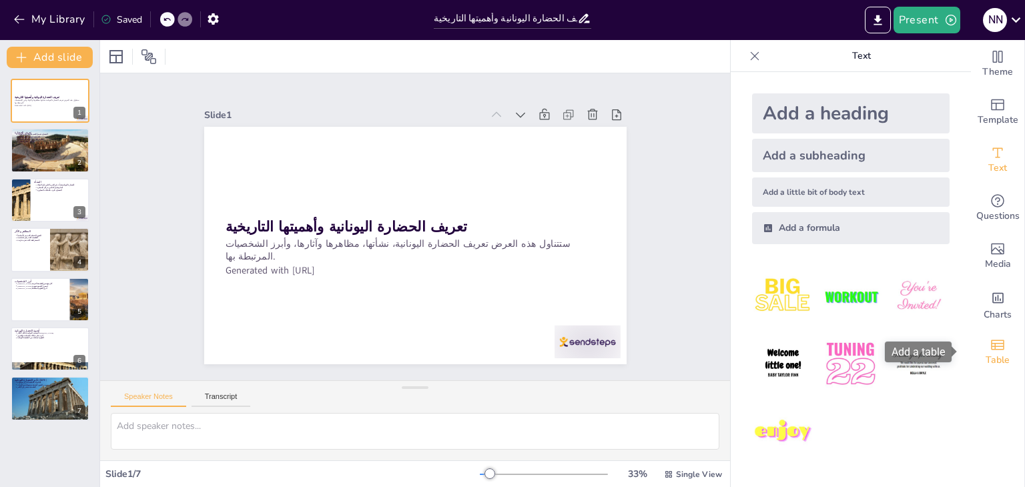
click at [989, 341] on icon "Add a table" at bounding box center [997, 345] width 16 height 16
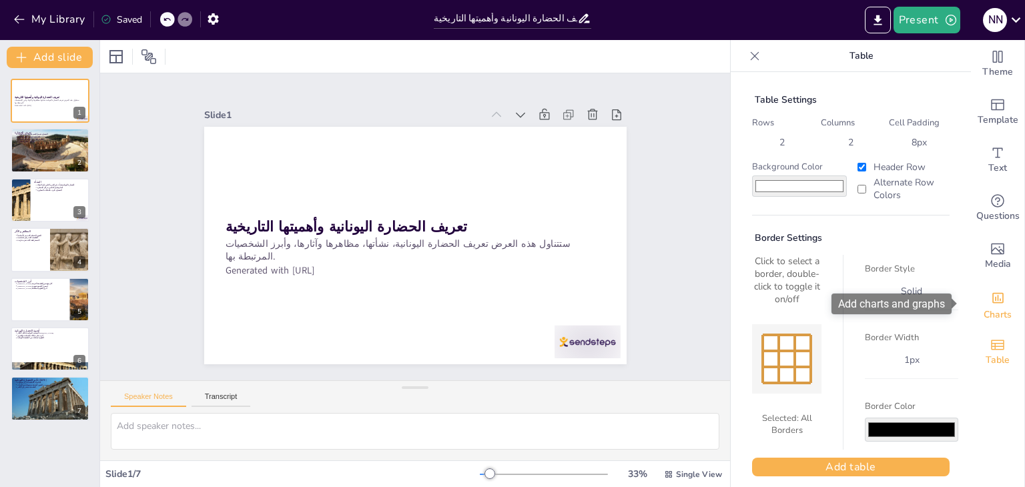
click at [1003, 288] on div "Charts" at bounding box center [997, 304] width 53 height 48
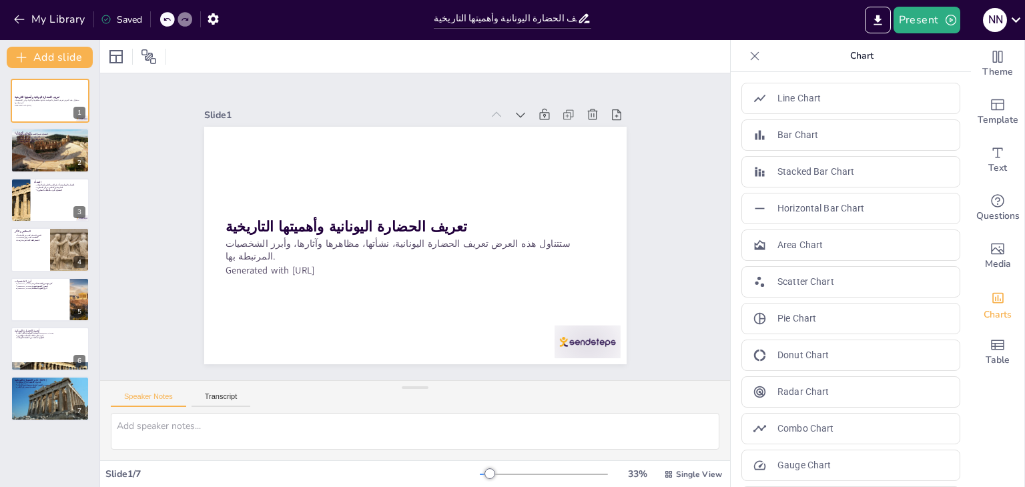
drag, startPoint x: 957, startPoint y: 310, endPoint x: 955, endPoint y: 384, distance: 73.4
drag, startPoint x: 961, startPoint y: 337, endPoint x: 959, endPoint y: 390, distance: 53.4
click at [959, 390] on div "Theme Template Text Questions Media Charts Table Chart Line Chart Bar Chart Sta…" at bounding box center [878, 263] width 294 height 447
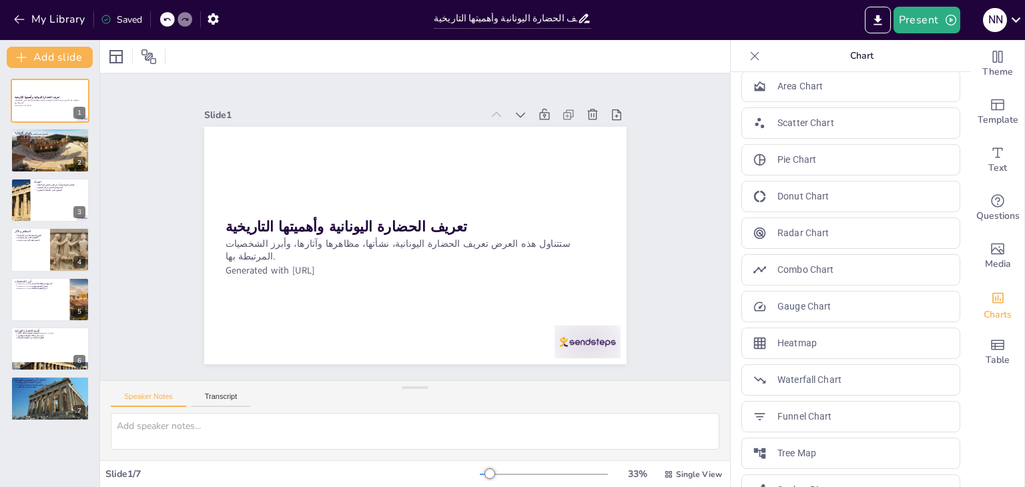
scroll to position [184, 0]
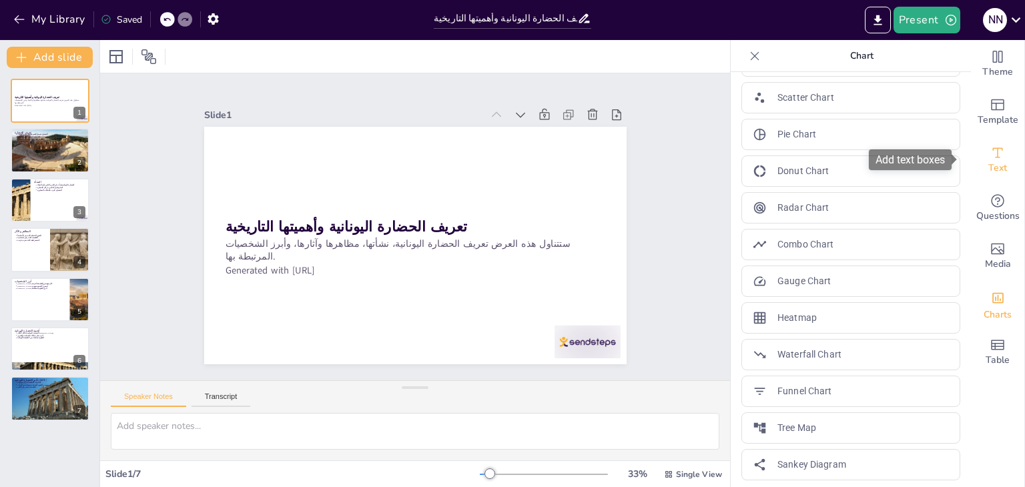
click at [992, 173] on span "Text" at bounding box center [997, 168] width 19 height 15
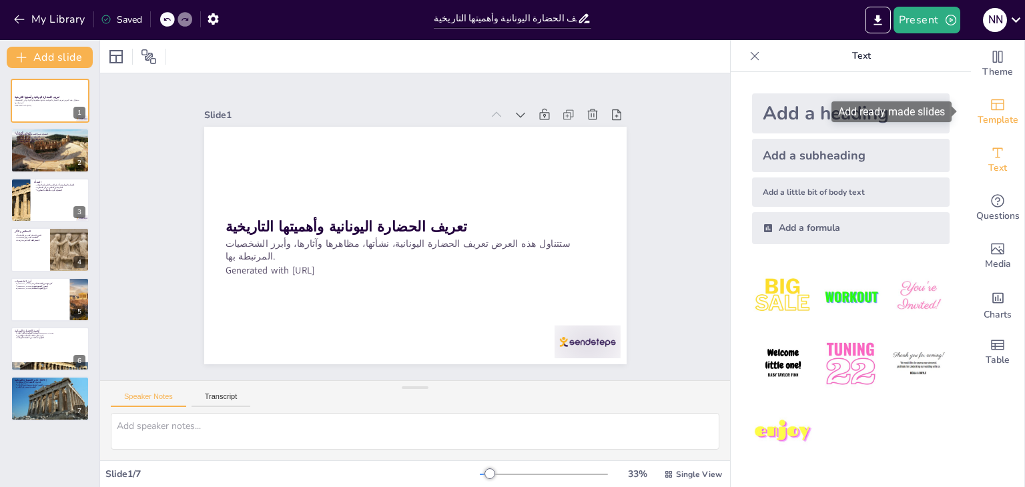
click at [994, 89] on div "Template" at bounding box center [997, 112] width 53 height 48
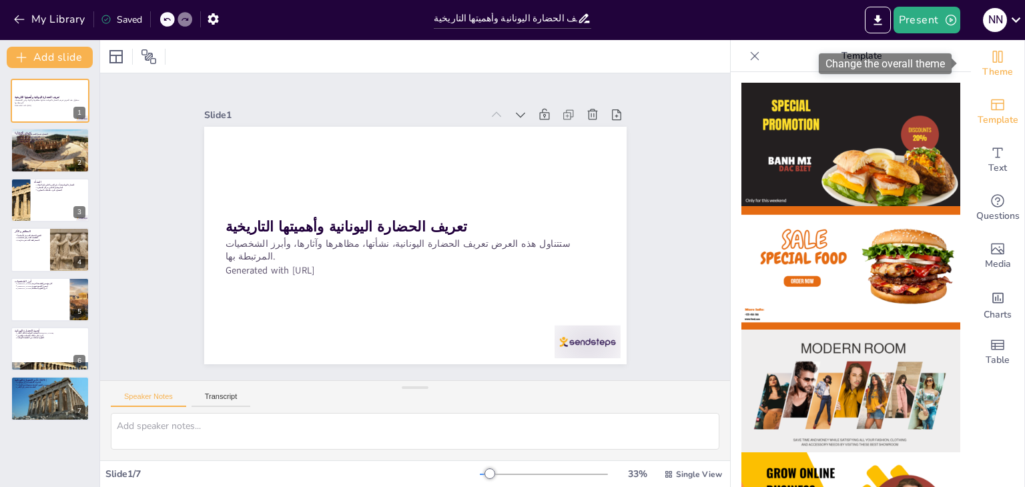
click at [1003, 59] on div "Theme" at bounding box center [997, 64] width 53 height 48
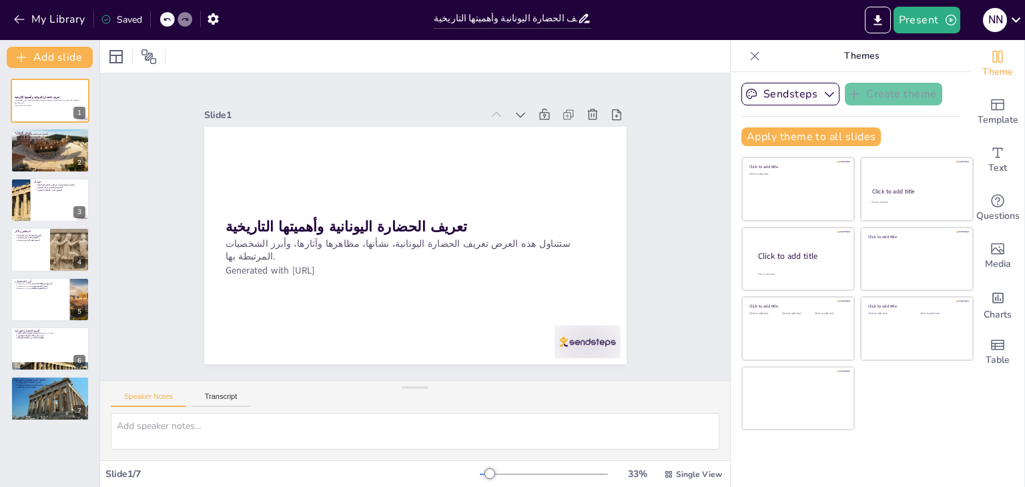
click at [742, 38] on div "Present n n" at bounding box center [811, 20] width 427 height 40
click at [748, 57] on icon at bounding box center [754, 55] width 13 height 13
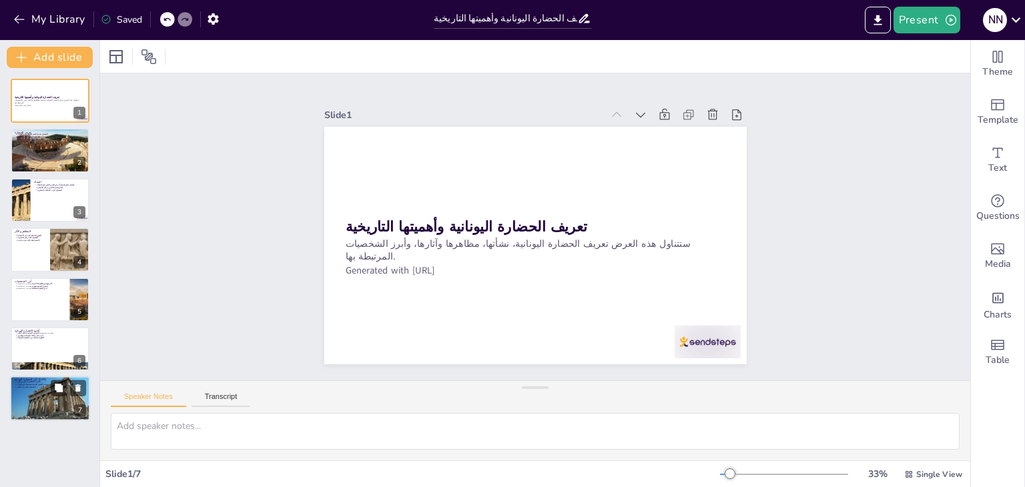
click at [49, 380] on p "تأثير الحضارة اليونانية [DATE]" at bounding box center [50, 380] width 72 height 4
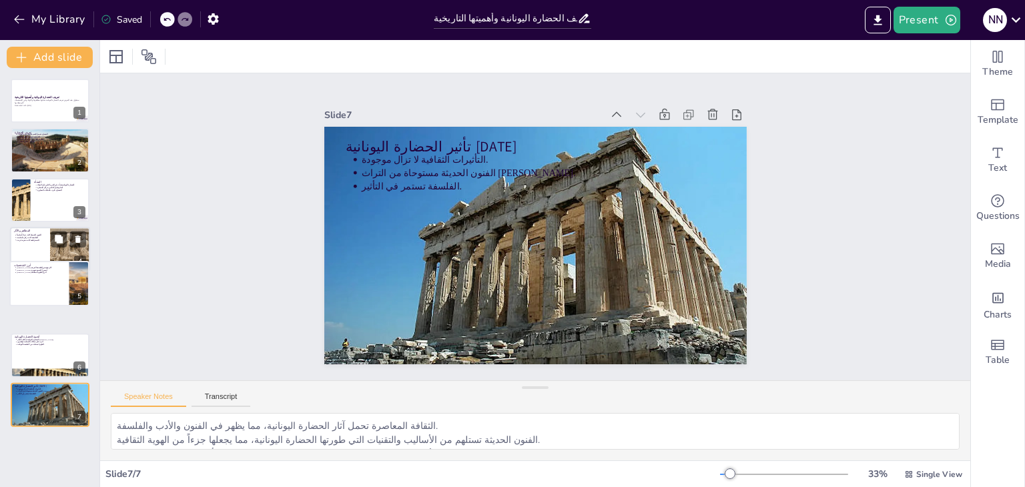
click at [61, 252] on div "تعريف الحضارة اليونانية وأهميتها التاريخية ستتناول هذه العرض تعريف الحضارة اليو…" at bounding box center [49, 250] width 99 height 343
drag, startPoint x: 53, startPoint y: 257, endPoint x: 53, endPoint y: 311, distance: 54.0
click at [53, 311] on div at bounding box center [68, 296] width 59 height 44
type textarea "الفنون الجميلة، مثل النحت والرسم، كانت تعبيراً عن الجمال والأفكار الفلسفية، مما…"
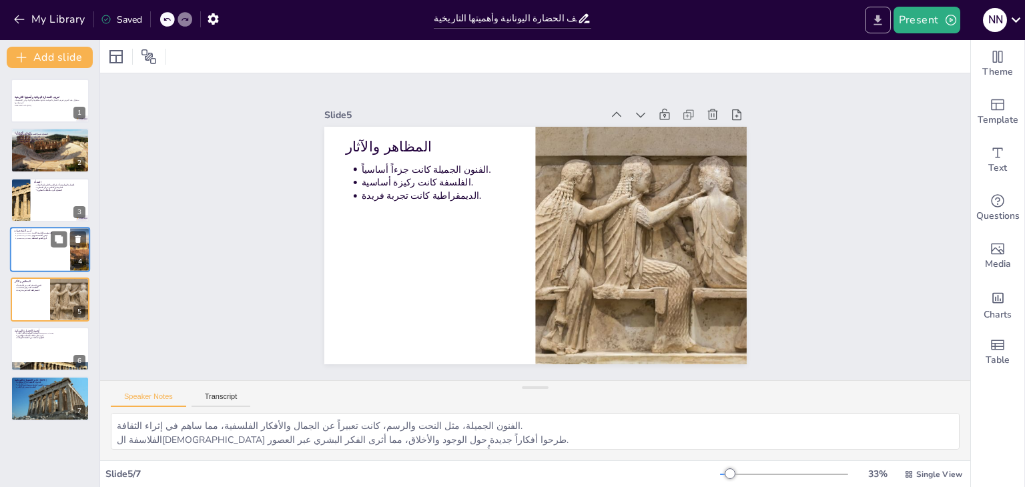
click at [873, 19] on icon "Export to PowerPoint" at bounding box center [878, 20] width 14 height 14
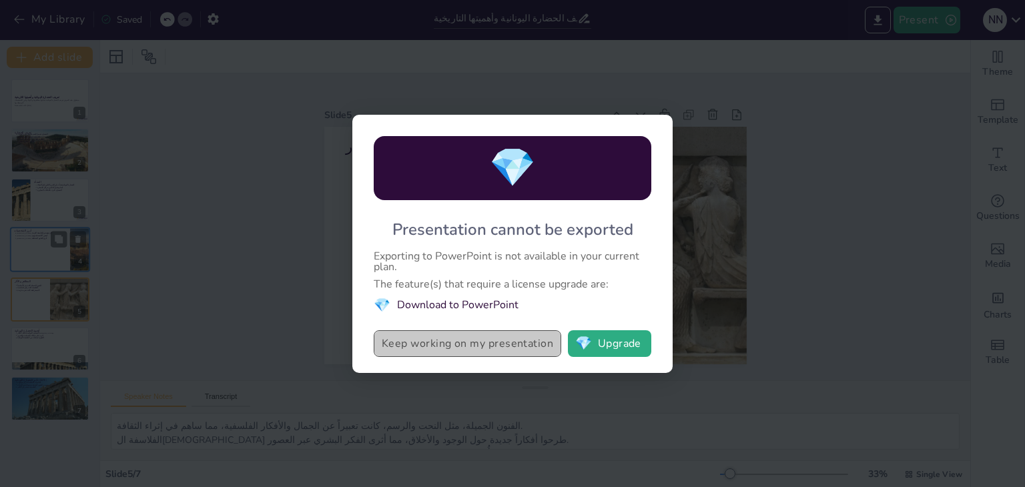
click at [460, 332] on button "Keep working on my presentation" at bounding box center [467, 343] width 187 height 27
